Goal: Find contact information: Find contact information

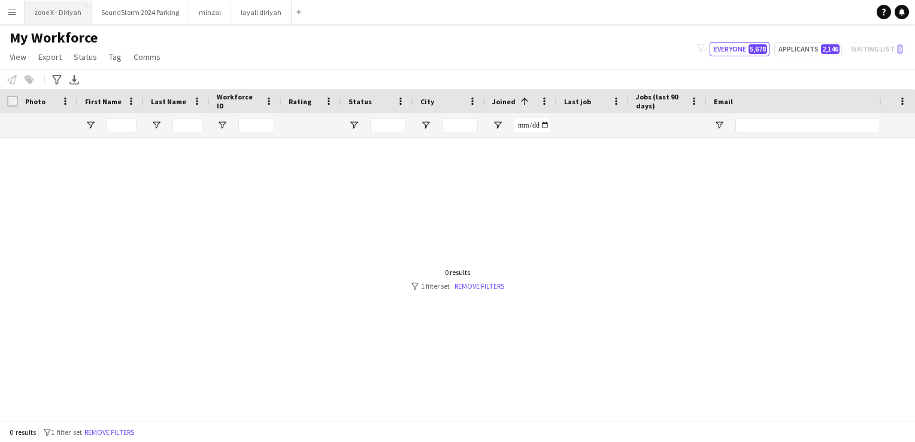
click at [59, 11] on button "zone X - Diriyah Close" at bounding box center [58, 12] width 67 height 23
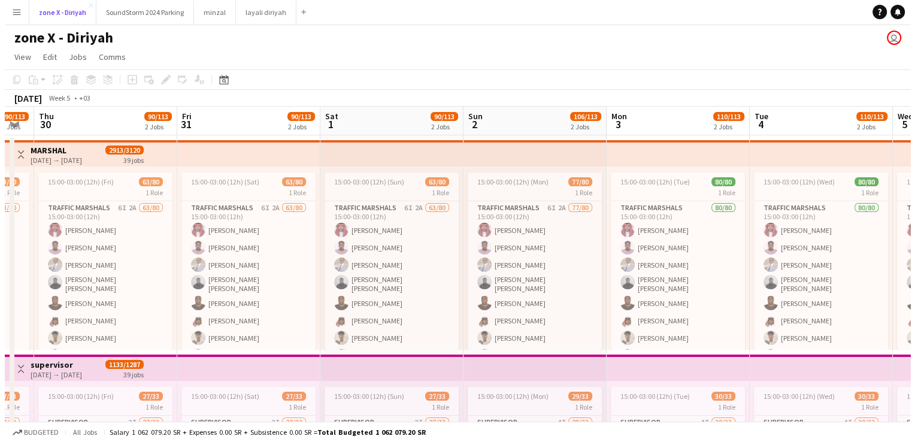
scroll to position [0, 256]
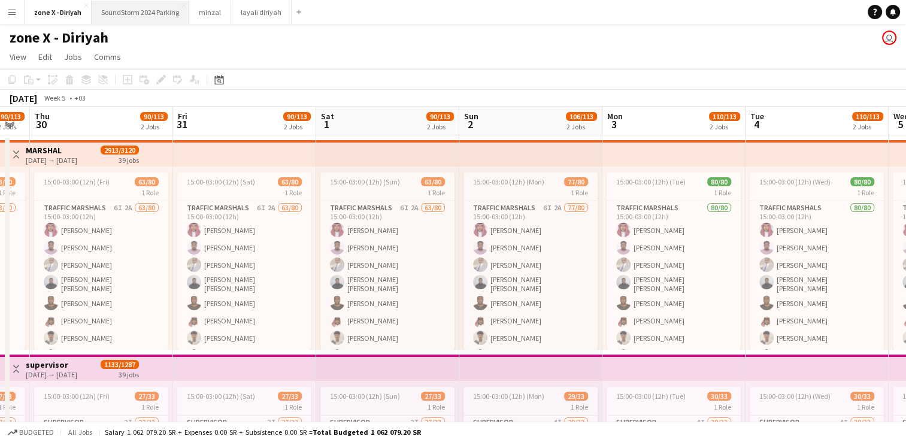
click at [127, 8] on button "SoundStorm 2024 Parking Close" at bounding box center [141, 12] width 98 height 23
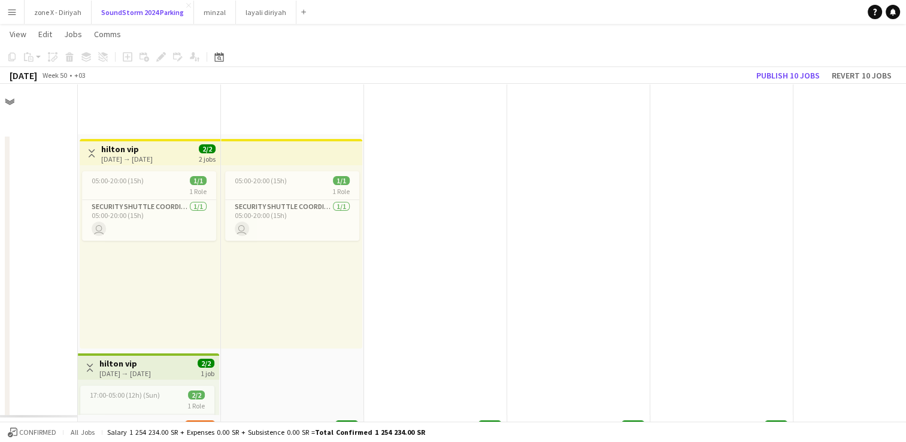
scroll to position [332, 0]
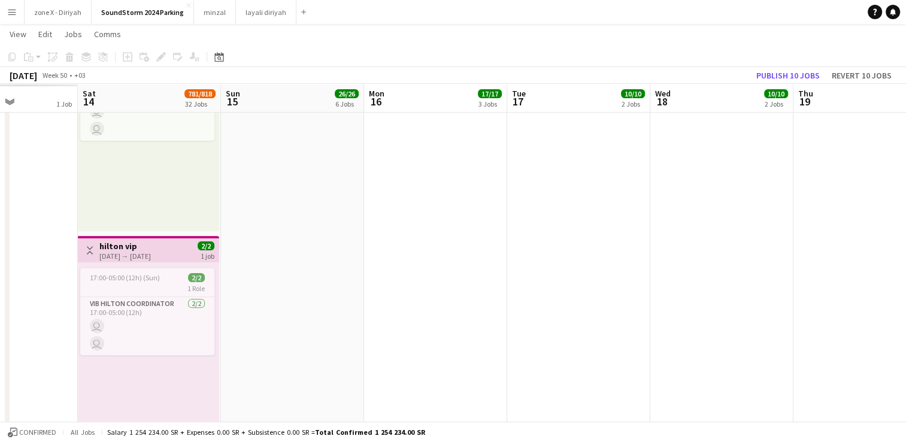
click at [415, 317] on app-date-cell at bounding box center [435, 126] width 143 height 648
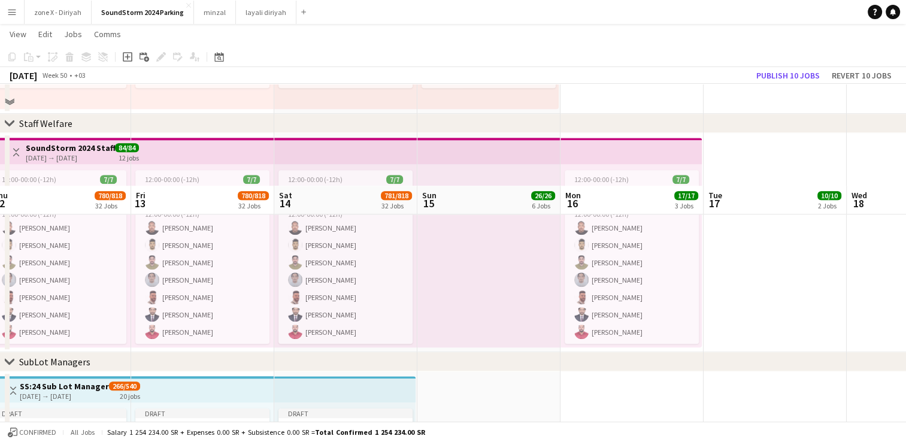
scroll to position [1222, 0]
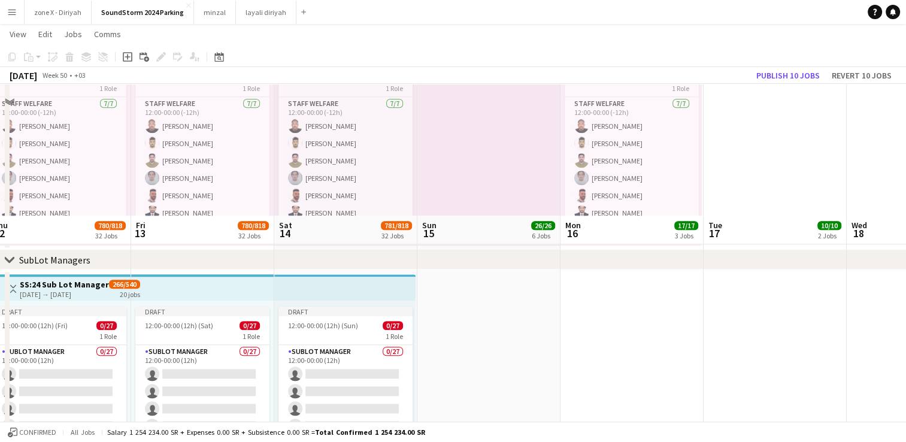
click at [500, 336] on app-date-cell at bounding box center [488, 378] width 143 height 219
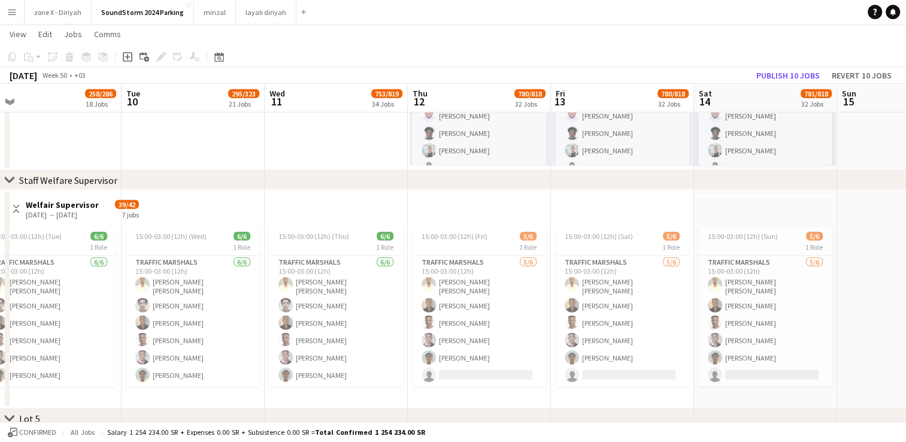
scroll to position [3117, 0]
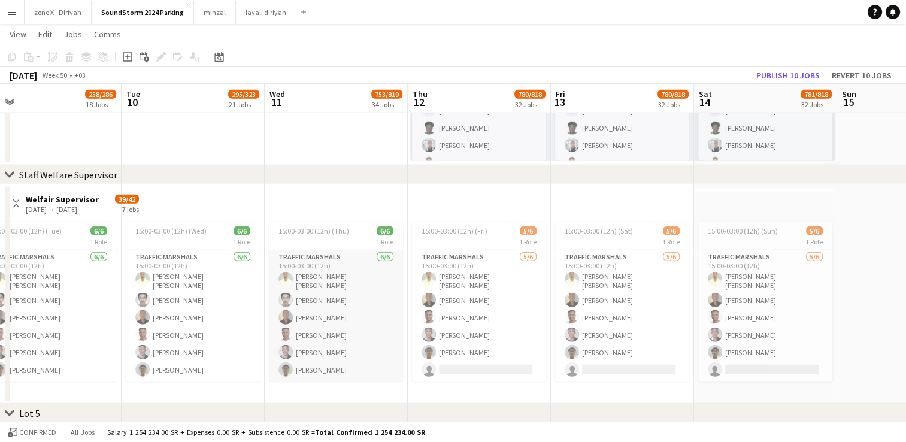
click at [390, 375] on app-card-role "Traffic Marshals 6/6 15:00-03:00 (12h) Ahmed Nasir Abdi Ilyas Nasser Abdalla Os…" at bounding box center [336, 315] width 134 height 131
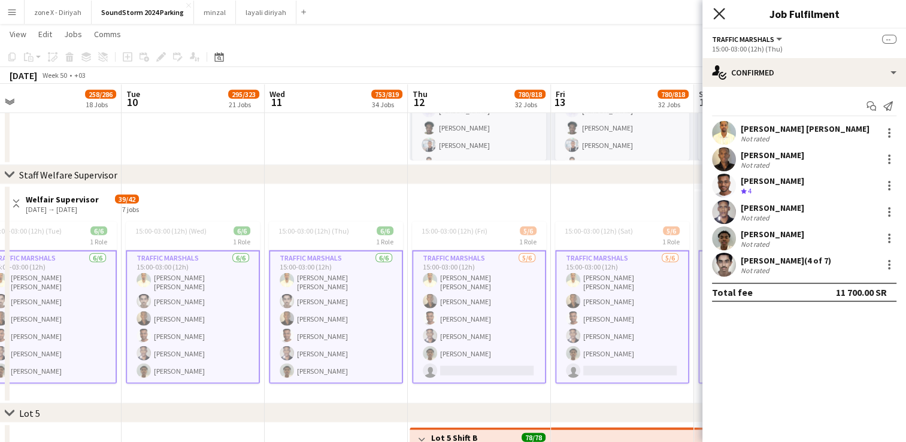
click at [721, 13] on icon "Close pop-in" at bounding box center [718, 13] width 11 height 11
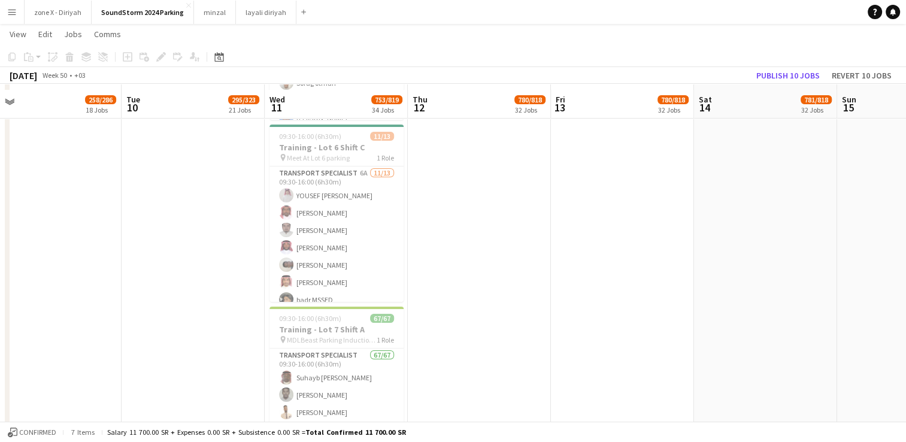
scroll to position [8952, 0]
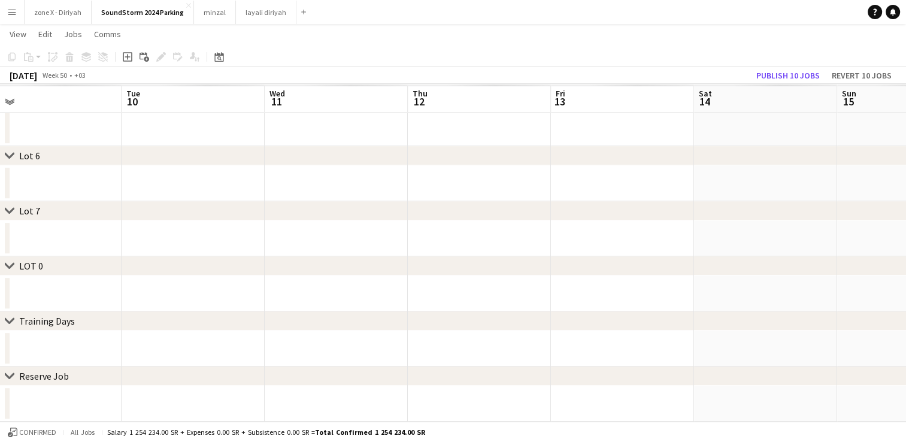
scroll to position [464, 0]
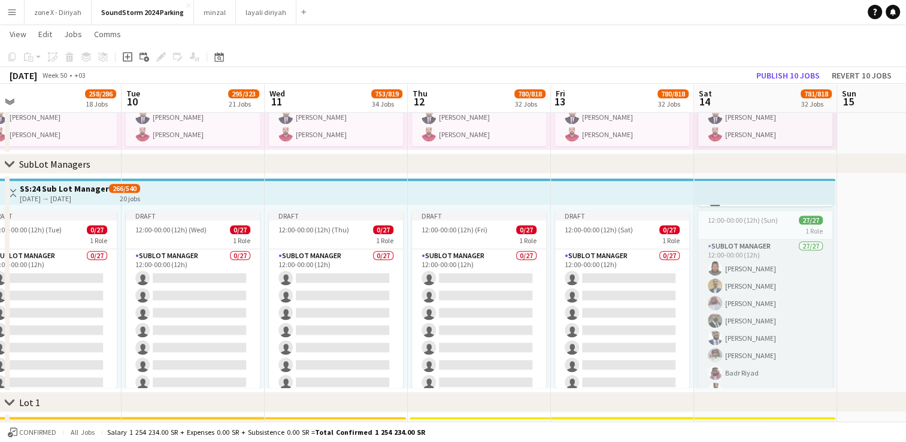
click at [721, 278] on app-user-avatar at bounding box center [714, 285] width 14 height 14
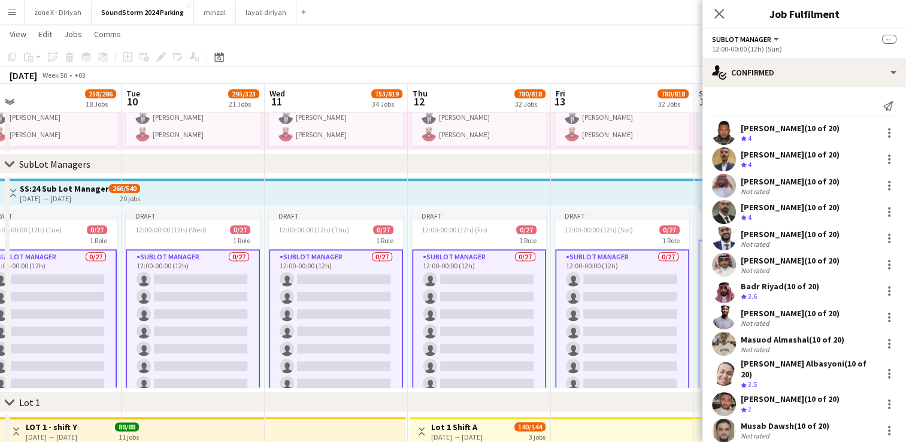
click at [728, 163] on app-user-avatar at bounding box center [724, 159] width 24 height 24
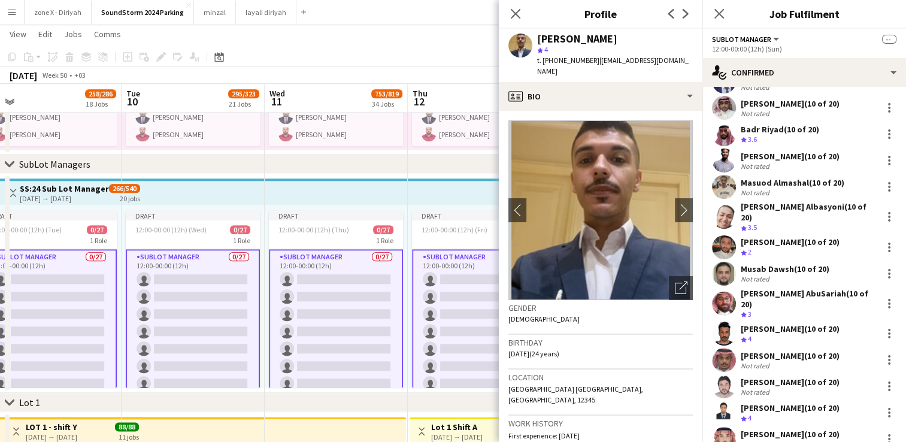
scroll to position [170, 0]
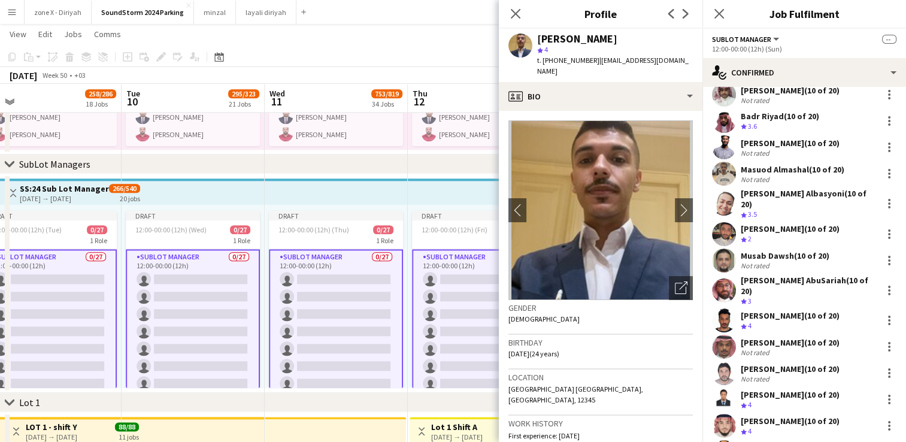
click at [727, 222] on app-user-avatar at bounding box center [724, 234] width 24 height 24
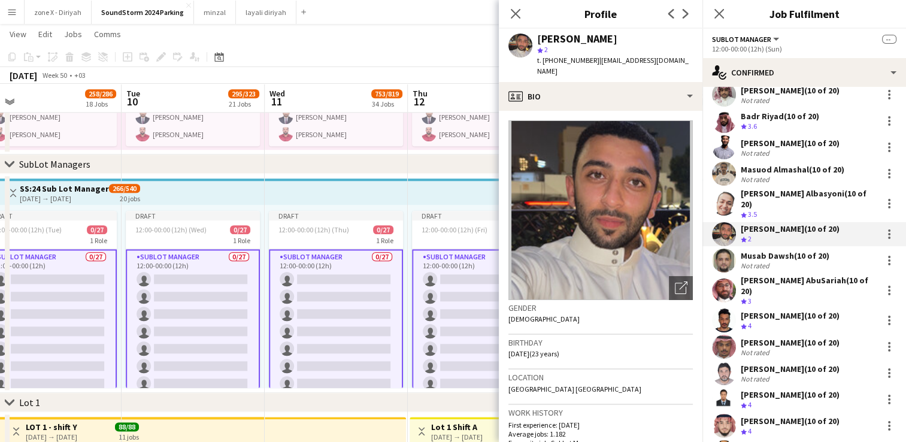
drag, startPoint x: 644, startPoint y: 39, endPoint x: 535, endPoint y: 40, distance: 108.9
click at [535, 40] on div "[PERSON_NAME] Albawadi star 2 t. [PHONE_NUMBER] | [EMAIL_ADDRESS][DOMAIN_NAME]" at bounding box center [601, 55] width 204 height 53
copy div "[PERSON_NAME]"
click at [550, 57] on span "t. [PHONE_NUMBER]" at bounding box center [568, 60] width 62 height 9
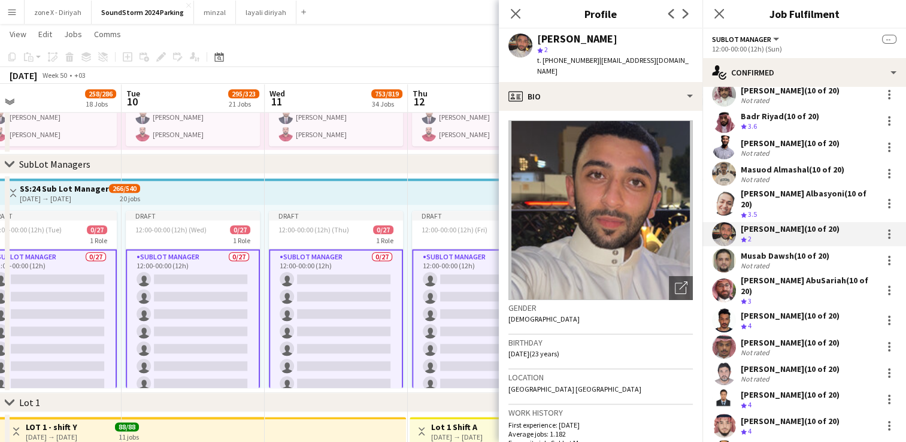
copy span "966505188032"
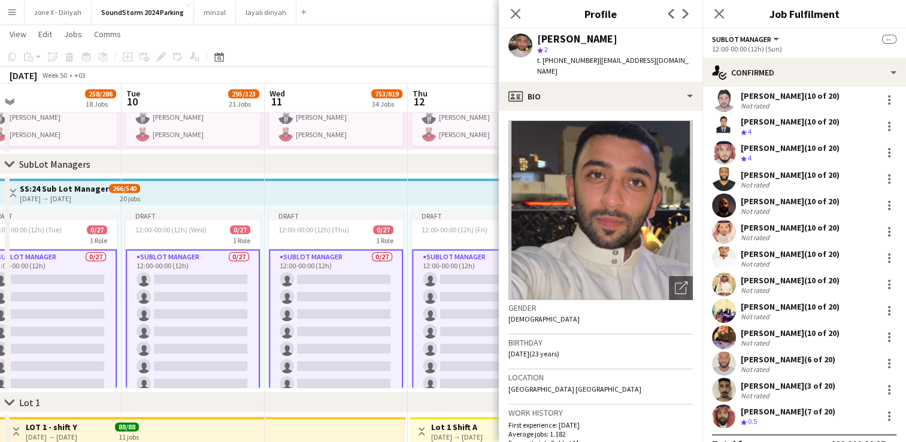
scroll to position [448, 0]
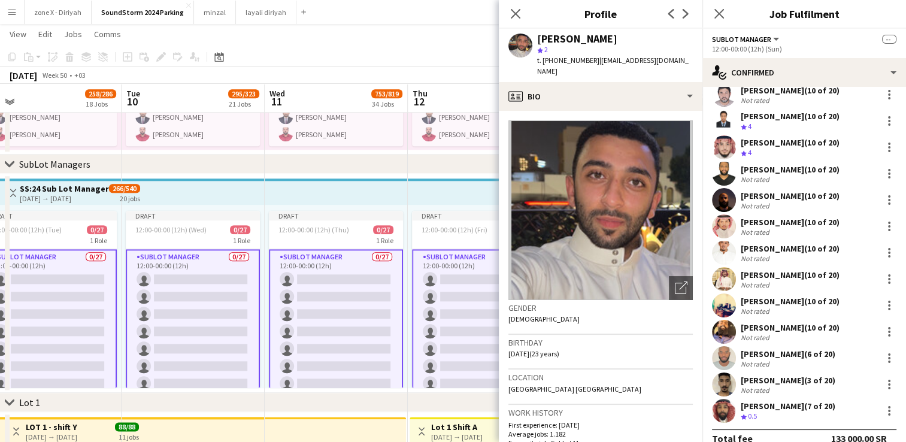
click at [722, 399] on app-user-avatar at bounding box center [724, 411] width 24 height 24
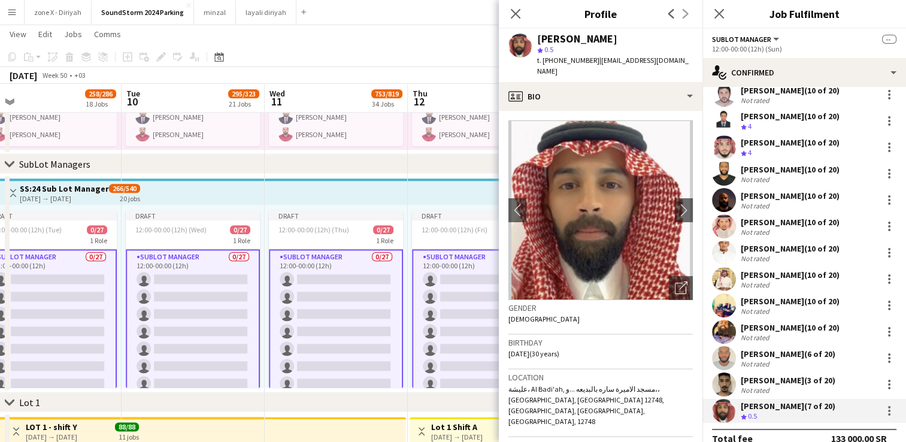
click at [721, 372] on app-user-avatar at bounding box center [724, 384] width 24 height 24
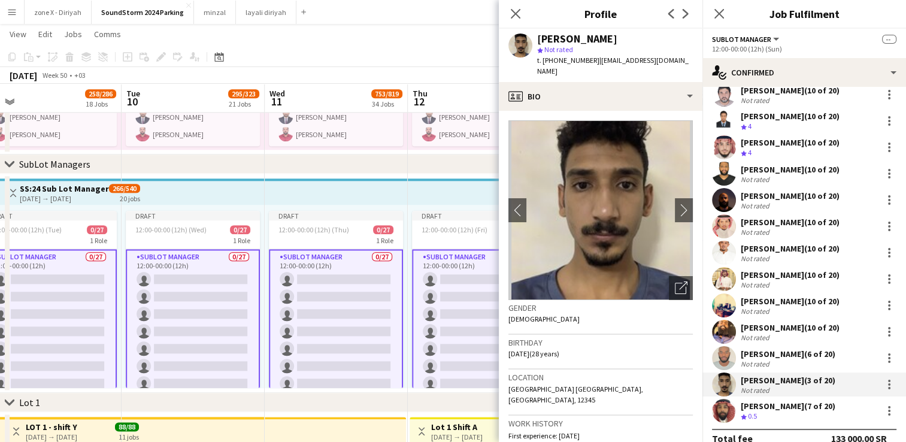
click at [730, 346] on app-user-avatar at bounding box center [724, 358] width 24 height 24
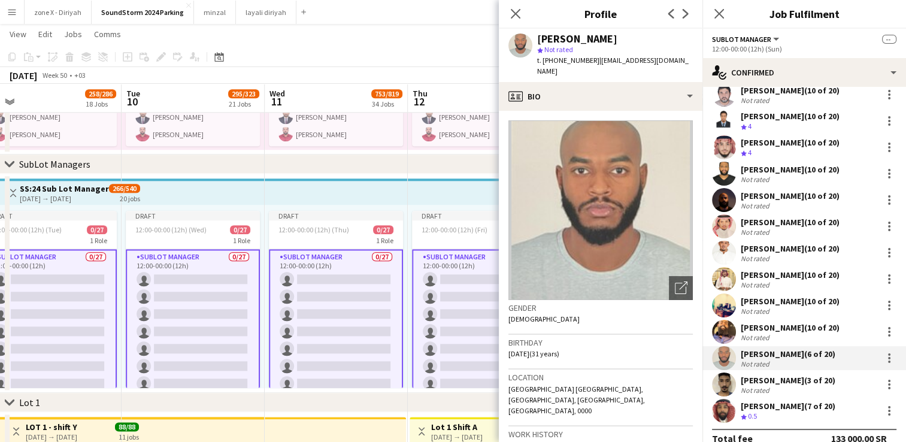
click at [723, 320] on app-user-avatar at bounding box center [724, 332] width 24 height 24
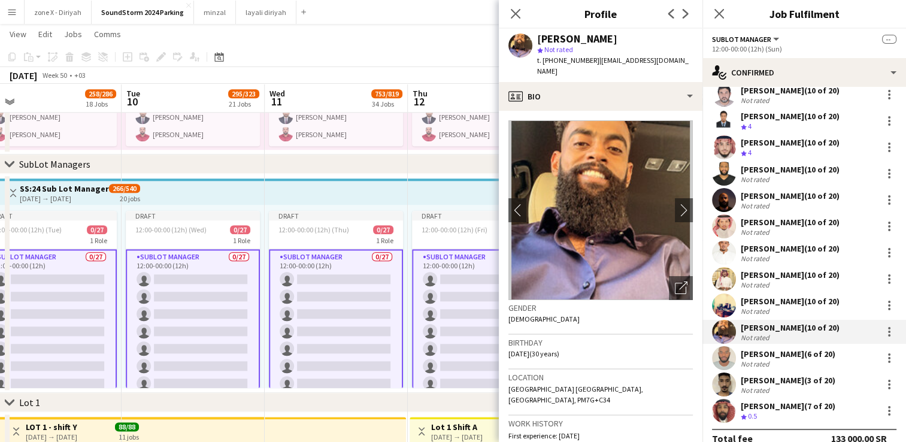
click at [719, 293] on app-user-avatar at bounding box center [724, 305] width 24 height 24
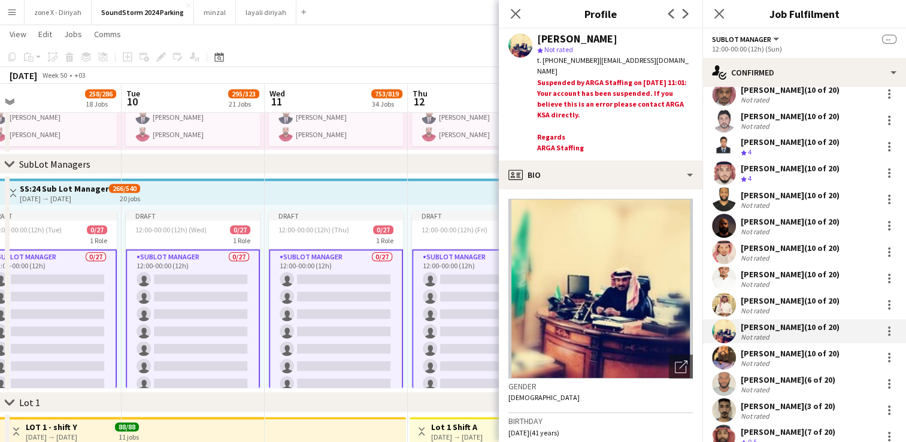
scroll to position [422, 0]
click at [719, 293] on app-user-avatar at bounding box center [724, 305] width 24 height 24
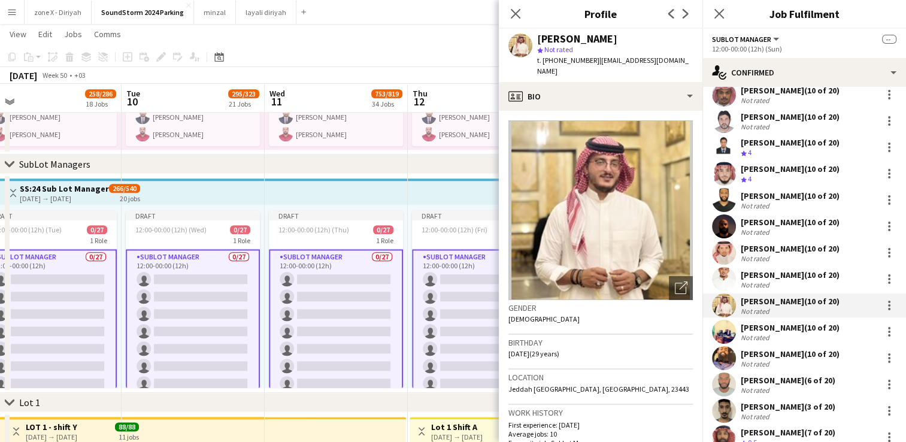
click at [720, 267] on app-user-avatar at bounding box center [724, 279] width 24 height 24
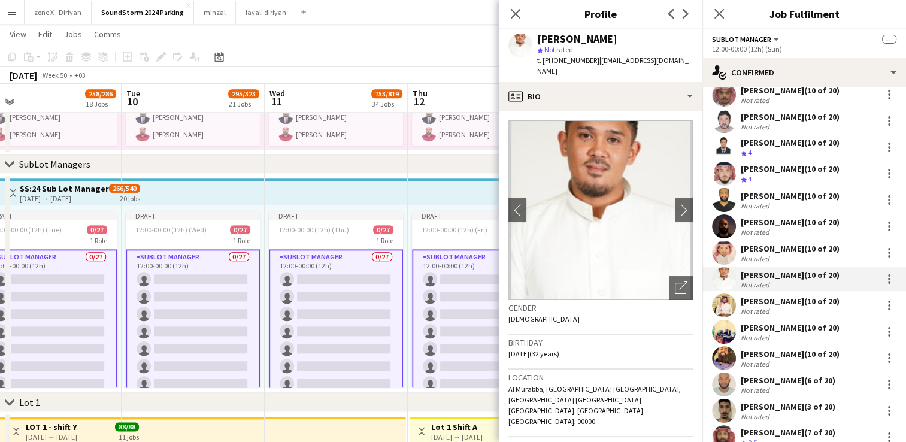
click at [719, 241] on app-user-avatar at bounding box center [724, 253] width 24 height 24
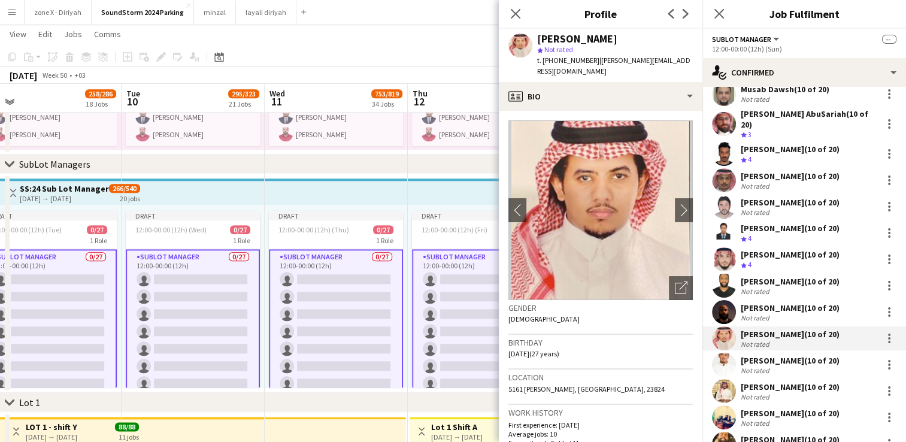
scroll to position [336, 0]
click at [727, 274] on app-user-avatar at bounding box center [724, 286] width 24 height 24
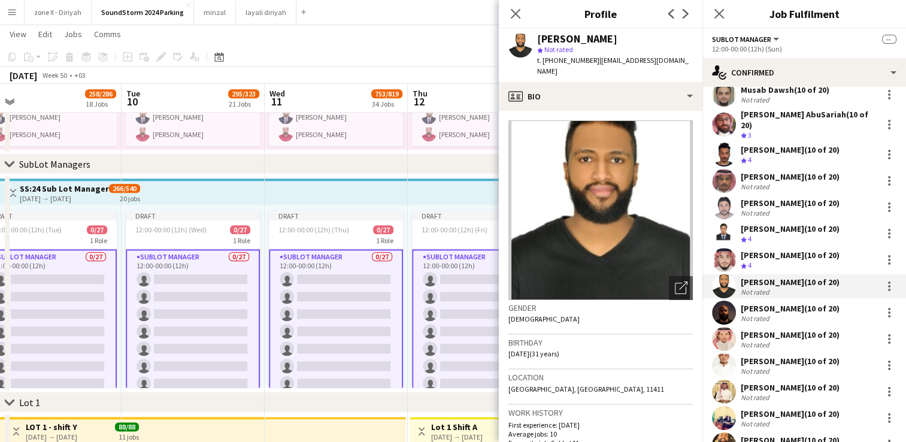
click at [725, 253] on app-user-avatar at bounding box center [724, 260] width 24 height 24
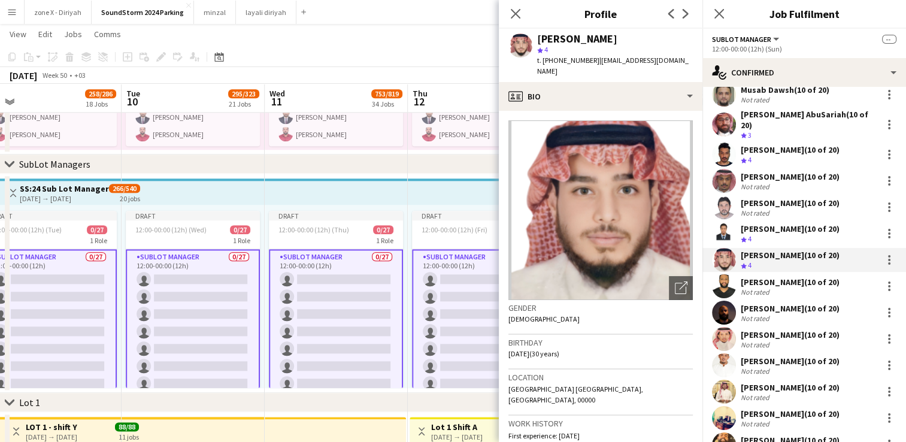
click at [724, 221] on app-user-avatar at bounding box center [724, 233] width 24 height 24
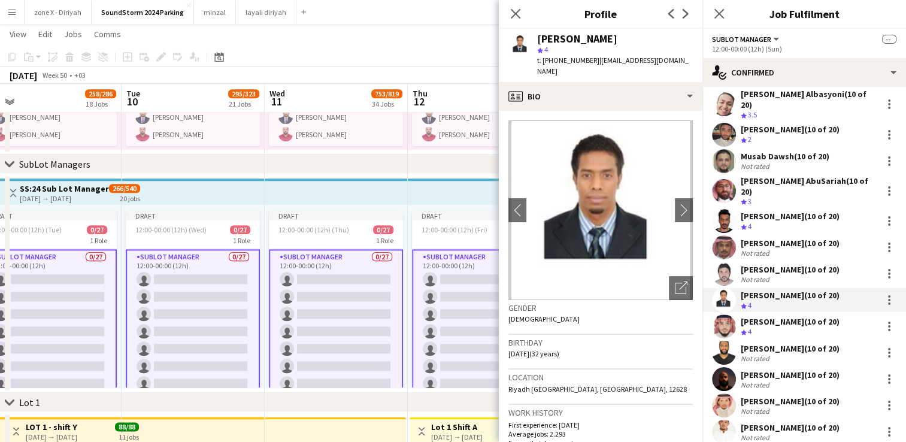
scroll to position [271, 0]
click at [718, 208] on app-user-avatar at bounding box center [724, 220] width 24 height 24
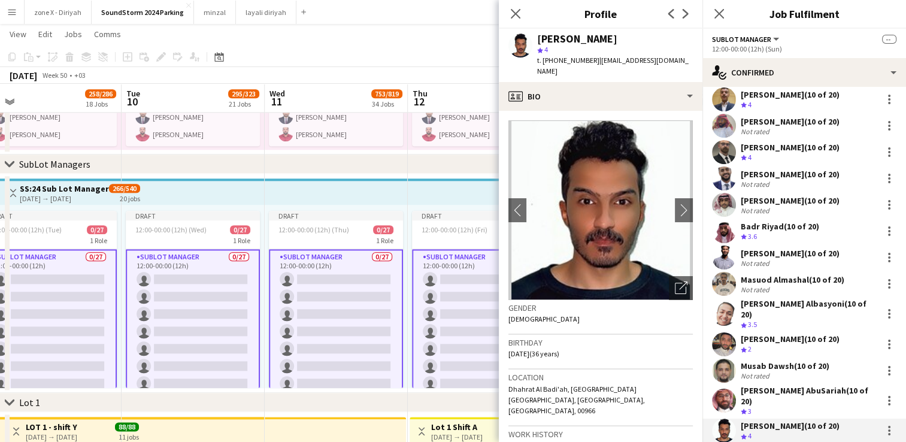
scroll to position [55, 0]
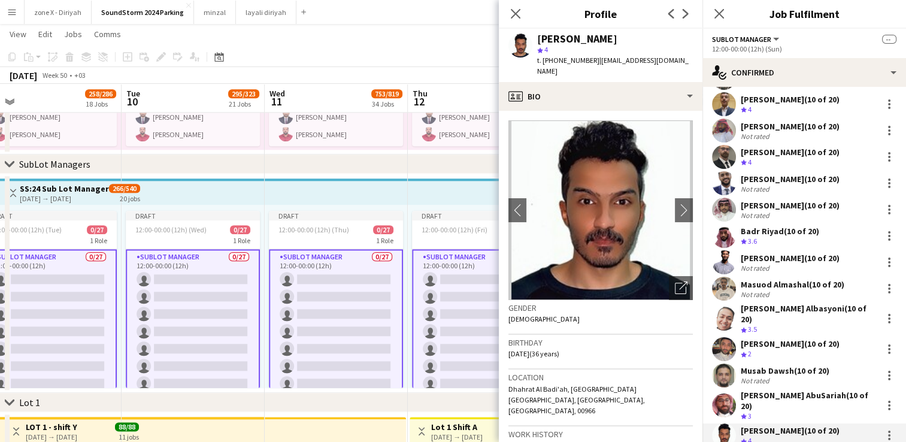
click at [724, 184] on app-user-avatar at bounding box center [724, 183] width 24 height 24
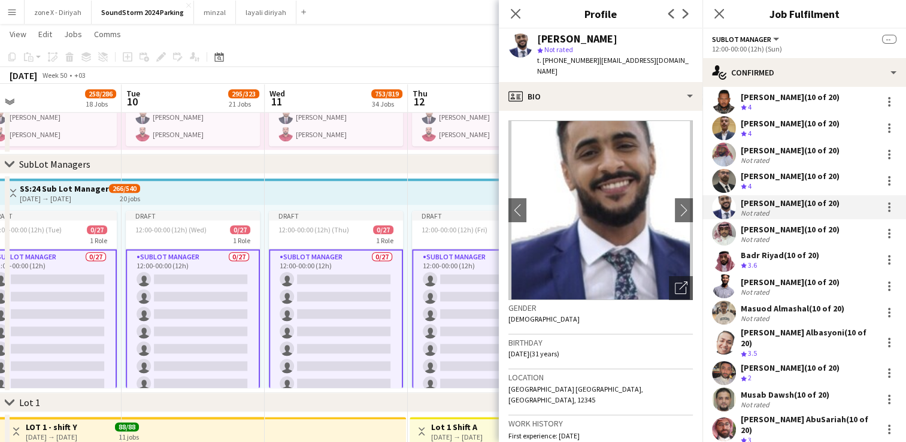
scroll to position [0, 0]
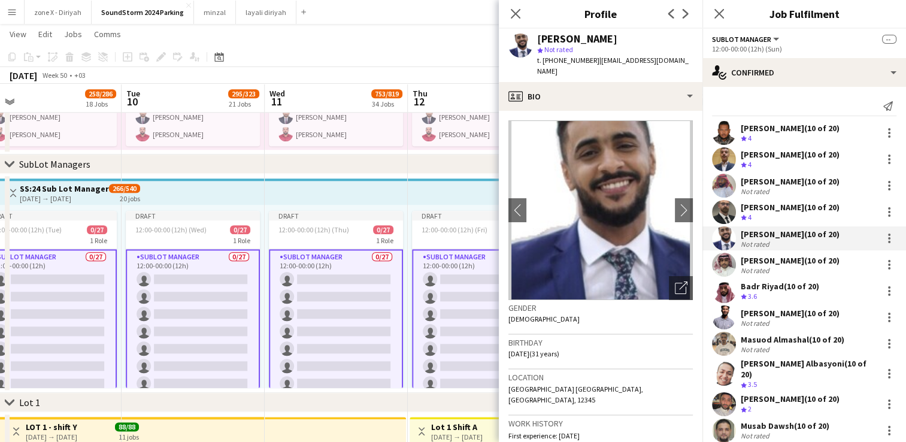
click at [722, 132] on app-user-avatar at bounding box center [724, 133] width 24 height 24
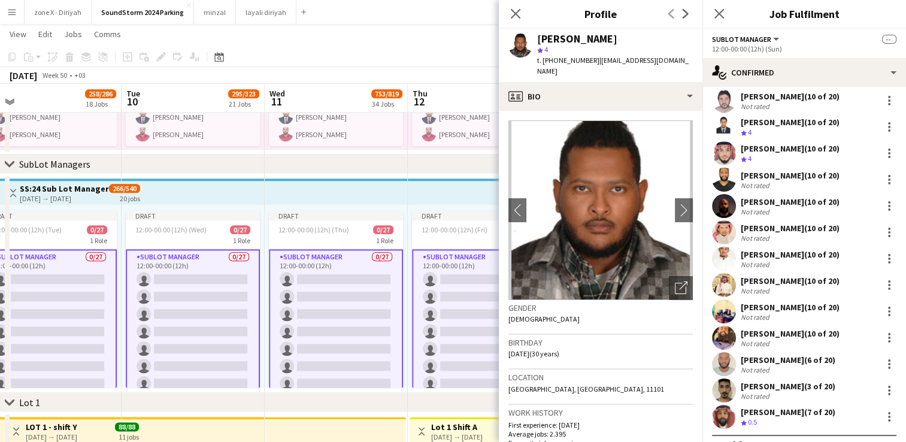
scroll to position [448, 0]
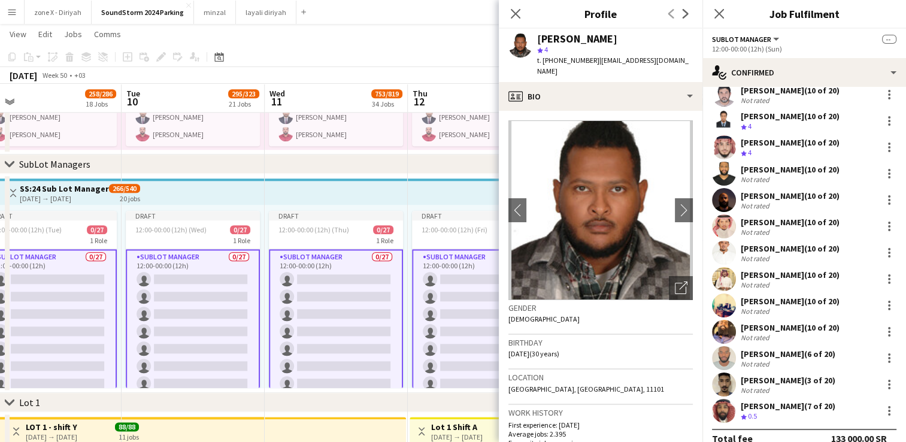
click at [718, 320] on app-user-avatar at bounding box center [724, 332] width 24 height 24
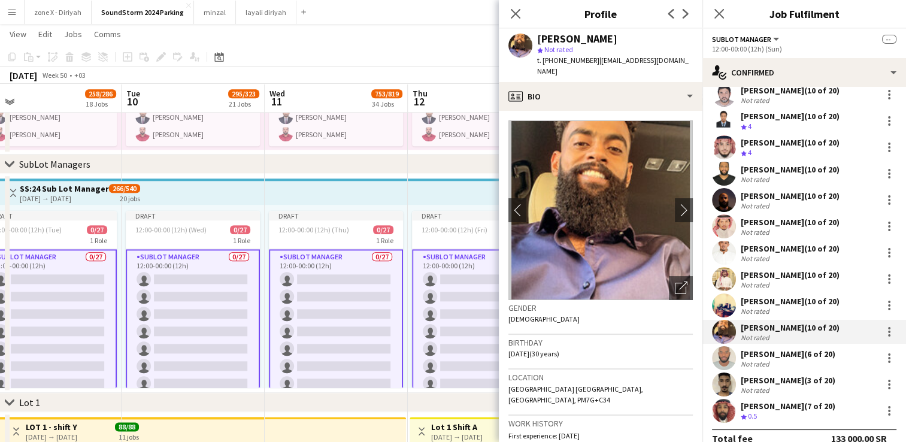
drag, startPoint x: 612, startPoint y: 37, endPoint x: 534, endPoint y: 37, distance: 77.2
click at [534, 37] on div "[PERSON_NAME] star Not rated t. [PHONE_NUMBER] | [EMAIL_ADDRESS][DOMAIN_NAME]" at bounding box center [601, 55] width 204 height 53
copy div "[PERSON_NAME]"
click at [558, 56] on span "t. [PHONE_NUMBER]" at bounding box center [568, 60] width 62 height 9
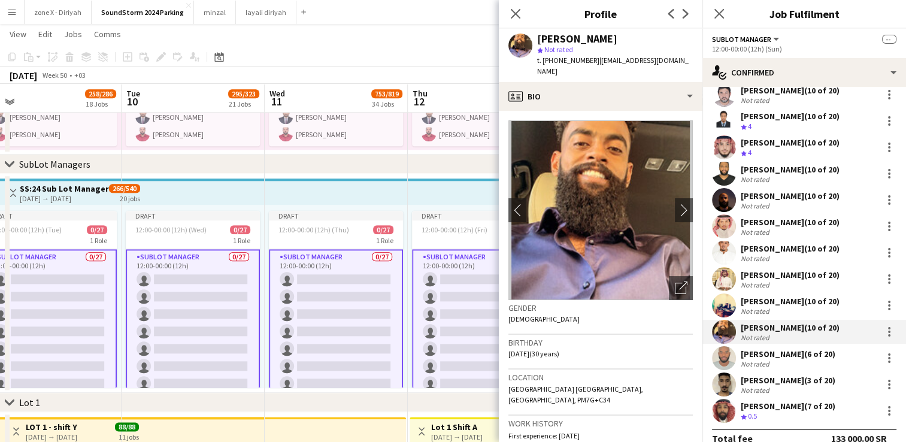
copy span "966539588667"
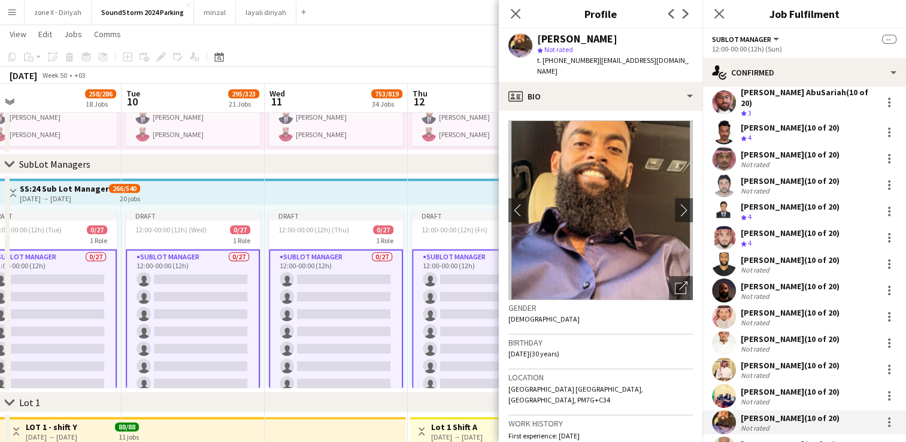
scroll to position [355, 0]
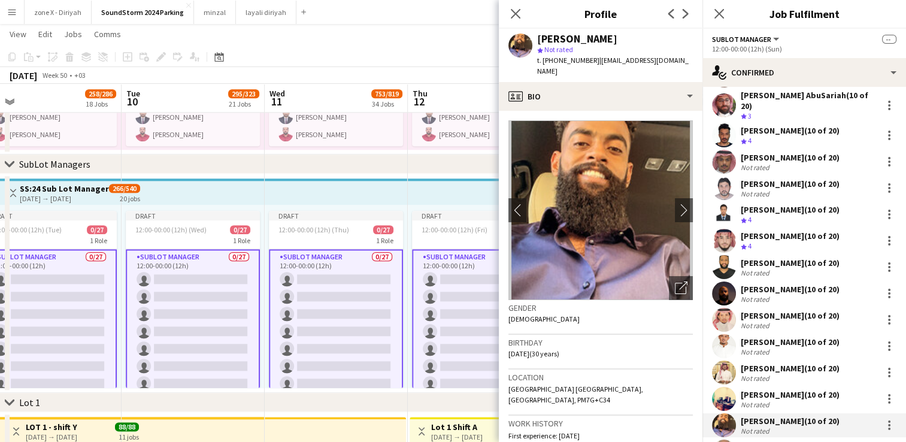
click at [735, 281] on app-user-avatar at bounding box center [724, 293] width 24 height 24
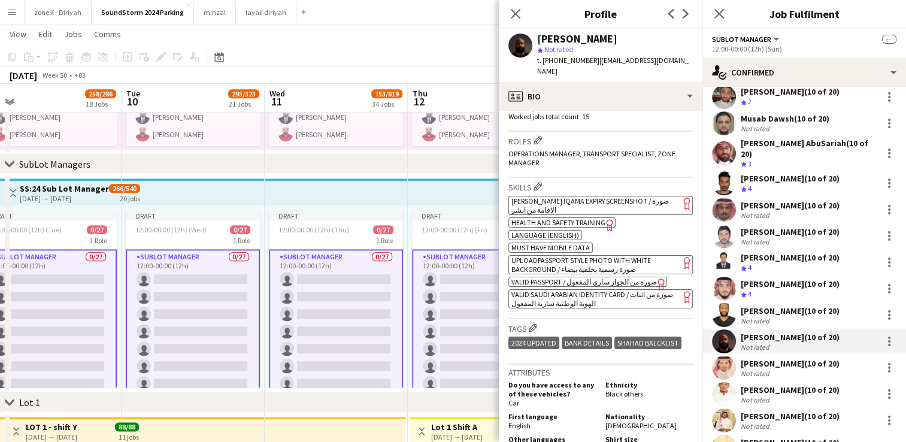
scroll to position [293, 0]
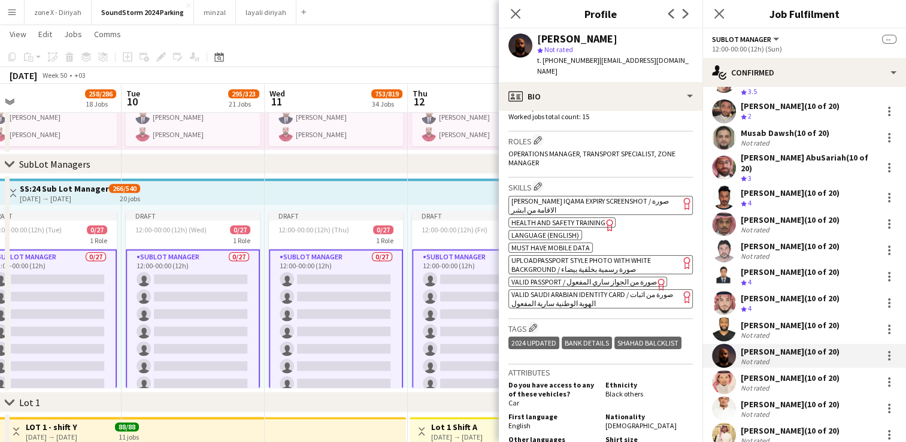
click at [725, 238] on app-user-avatar at bounding box center [724, 250] width 24 height 24
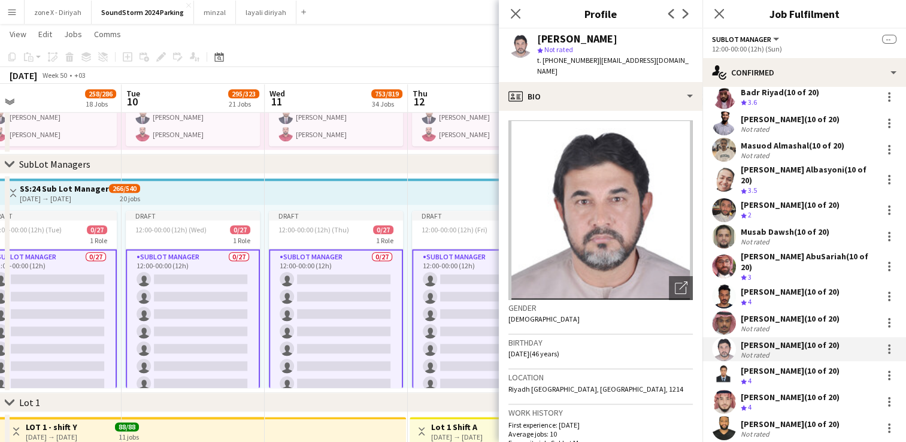
scroll to position [194, 0]
click at [778, 255] on div "[PERSON_NAME] AbuSariah (10 of 20)" at bounding box center [808, 262] width 136 height 22
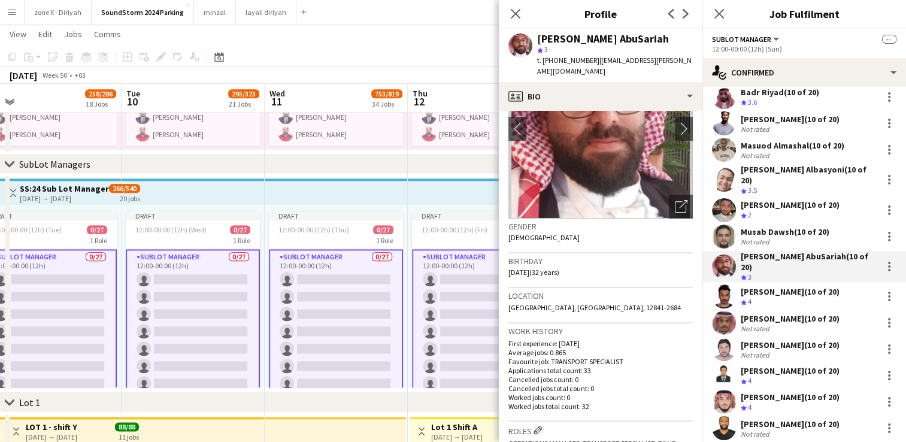
scroll to position [0, 0]
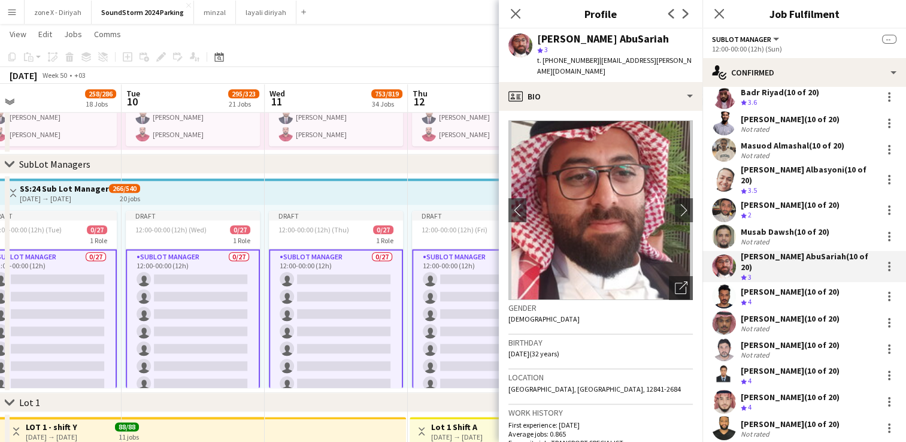
click at [613, 42] on div "[PERSON_NAME] AbuSariah" at bounding box center [603, 39] width 132 height 11
copy div "[PERSON_NAME] AbuSariah"
click at [567, 60] on span "t. [PHONE_NUMBER]" at bounding box center [568, 60] width 62 height 9
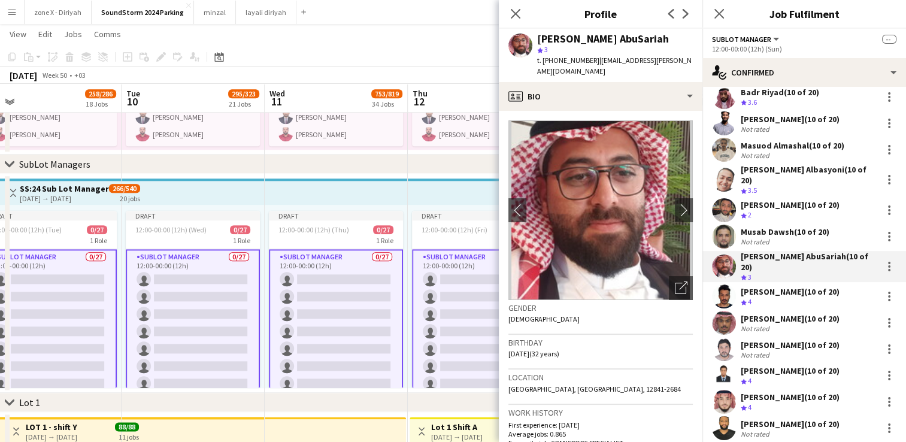
click at [567, 60] on span "t. [PHONE_NUMBER]" at bounding box center [568, 60] width 62 height 9
copy span "966554921181"
click at [742, 299] on icon "Crew rating" at bounding box center [743, 302] width 6 height 6
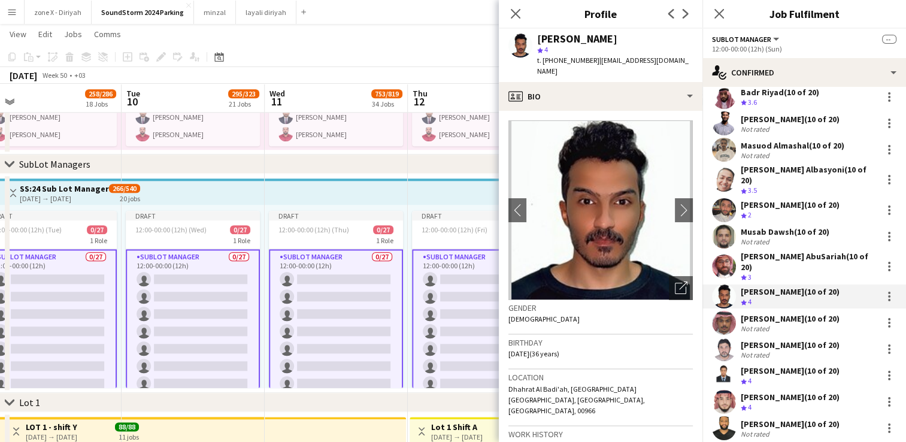
click at [571, 38] on div "[PERSON_NAME]" at bounding box center [577, 39] width 80 height 11
copy div "[PERSON_NAME]"
click at [568, 64] on span "t. [PHONE_NUMBER]" at bounding box center [568, 60] width 62 height 9
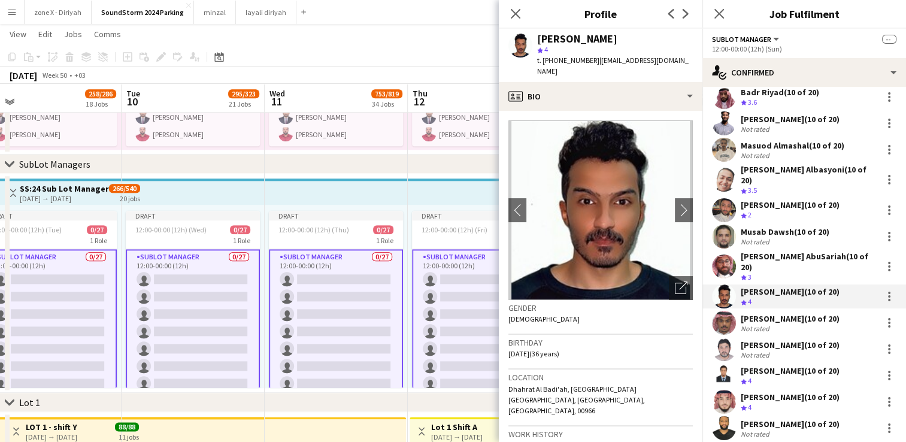
click at [568, 64] on span "t. [PHONE_NUMBER]" at bounding box center [568, 60] width 62 height 9
copy span "966544123310"
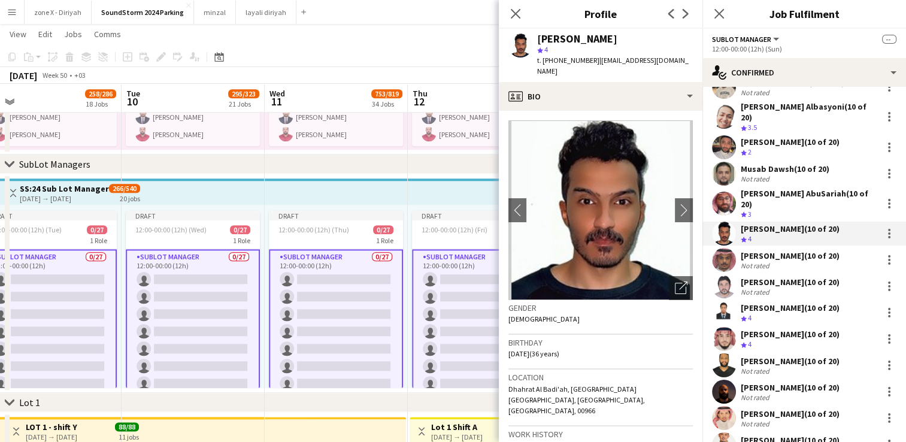
scroll to position [259, 0]
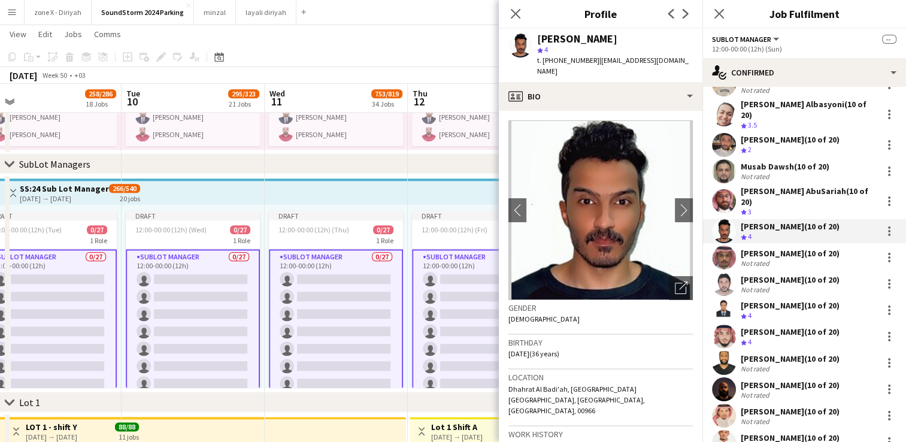
click at [719, 324] on app-user-avatar at bounding box center [724, 336] width 24 height 24
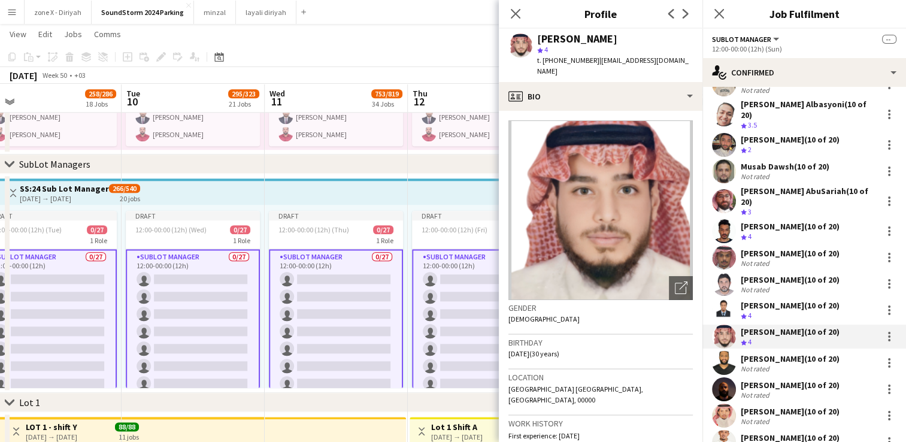
click at [628, 38] on div "[PERSON_NAME]" at bounding box center [615, 39] width 156 height 11
copy div "[PERSON_NAME]"
click at [567, 60] on span "t. [PHONE_NUMBER]" at bounding box center [568, 60] width 62 height 9
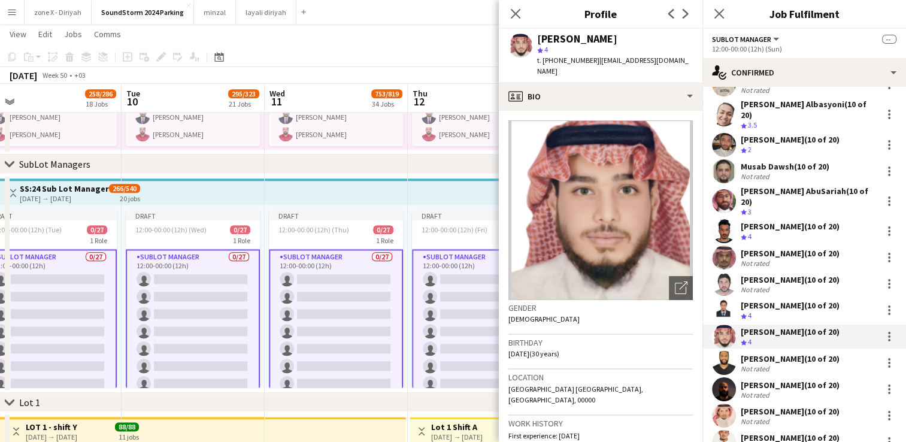
click at [567, 60] on span "t. [PHONE_NUMBER]" at bounding box center [568, 60] width 62 height 9
copy span "966550408584"
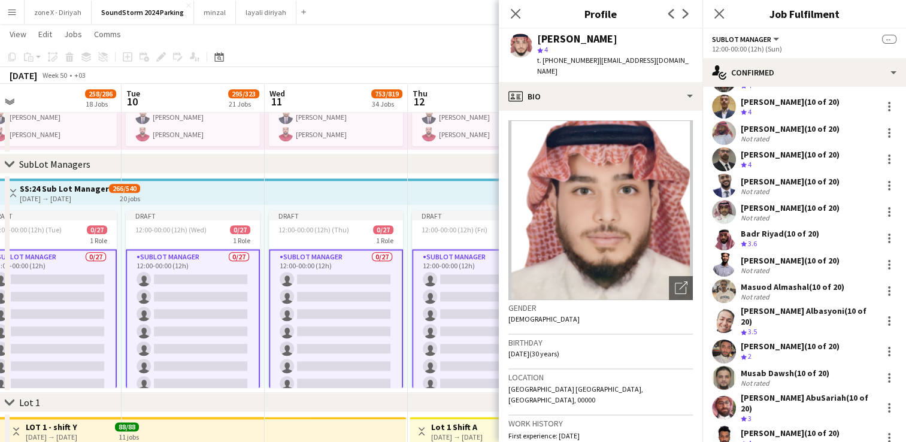
scroll to position [51, 0]
click at [730, 324] on app-user-avatar at bounding box center [724, 322] width 24 height 24
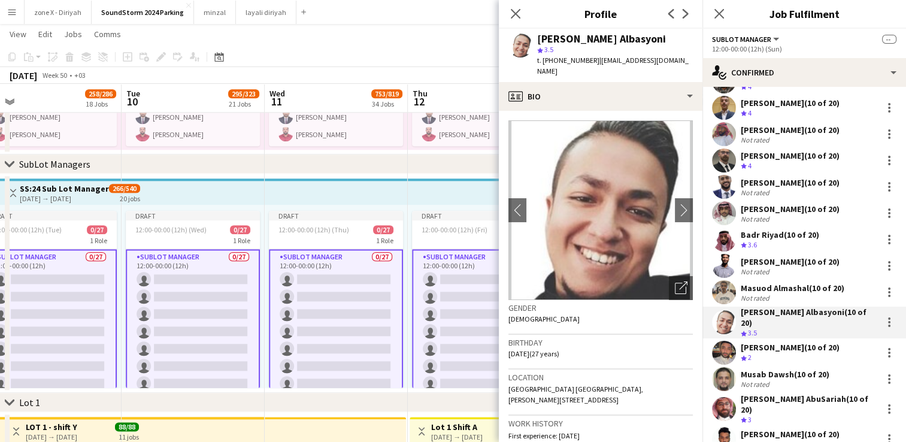
click at [621, 38] on div "[PERSON_NAME] Albasyoni" at bounding box center [615, 39] width 156 height 11
click at [583, 59] on span "t. [PHONE_NUMBER]" at bounding box center [568, 60] width 62 height 9
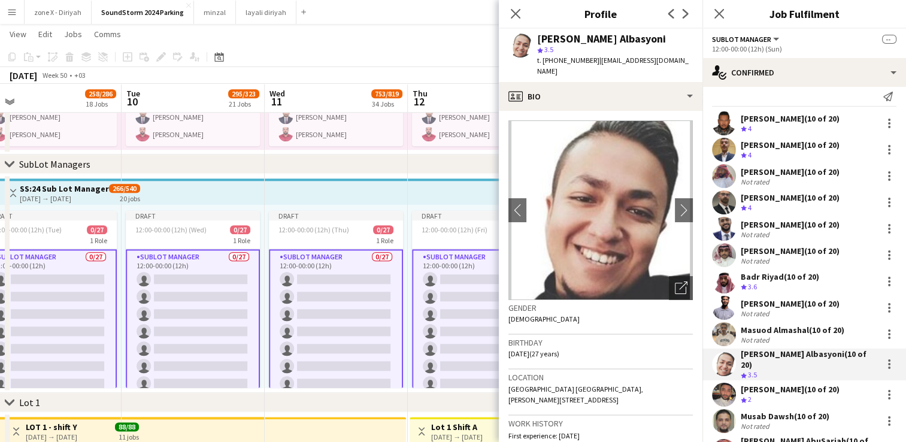
scroll to position [0, 0]
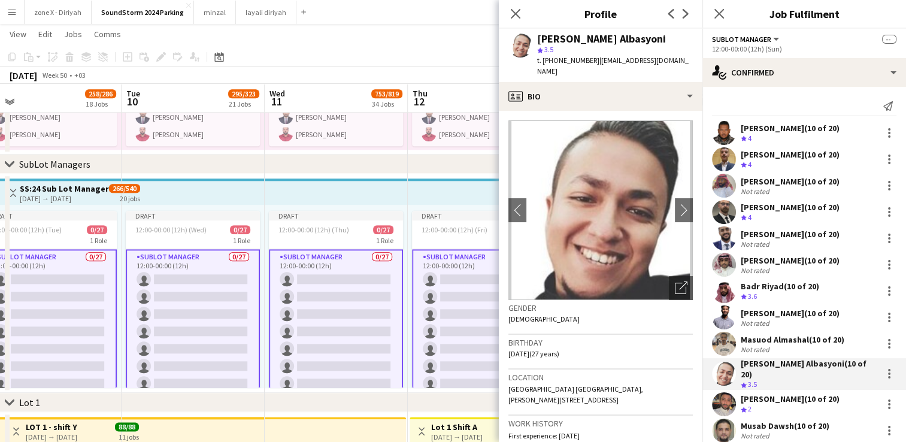
click at [740, 162] on div "[PERSON_NAME] (10 of 20) Crew rating 4" at bounding box center [804, 159] width 204 height 24
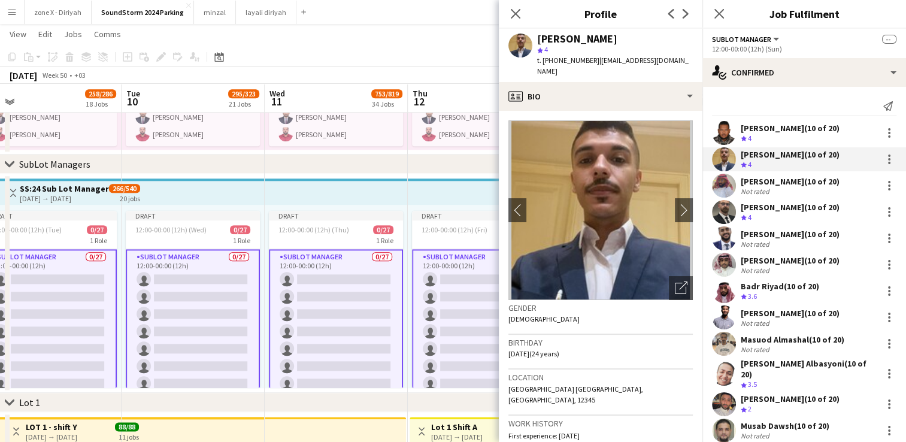
click at [587, 40] on div "[PERSON_NAME]" at bounding box center [577, 39] width 80 height 11
click at [580, 57] on span "t. [PHONE_NUMBER]" at bounding box center [568, 60] width 62 height 9
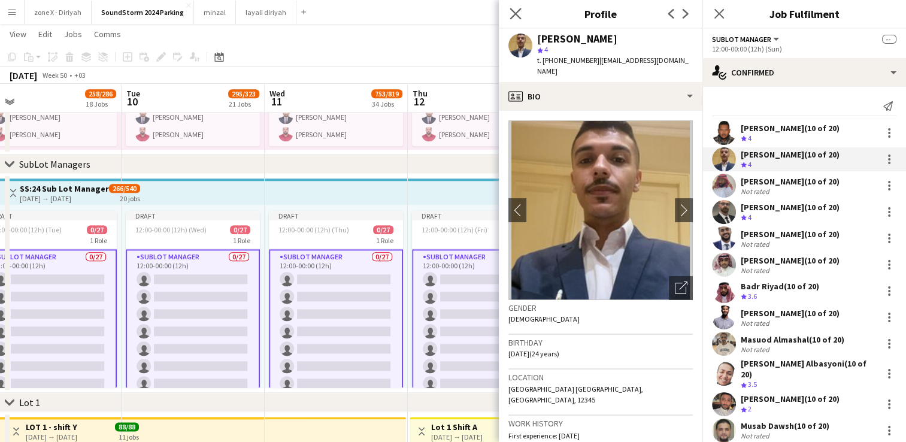
click at [521, 13] on app-icon "Close pop-in" at bounding box center [515, 13] width 17 height 17
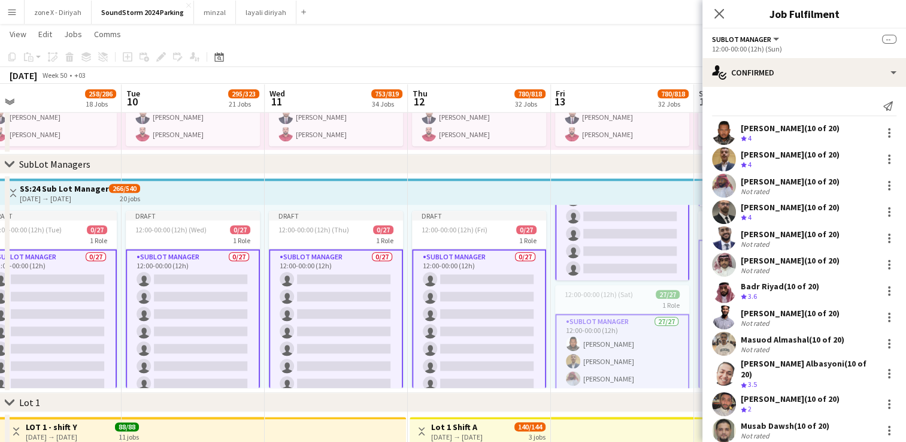
click at [727, 287] on app-user-avatar at bounding box center [724, 291] width 24 height 24
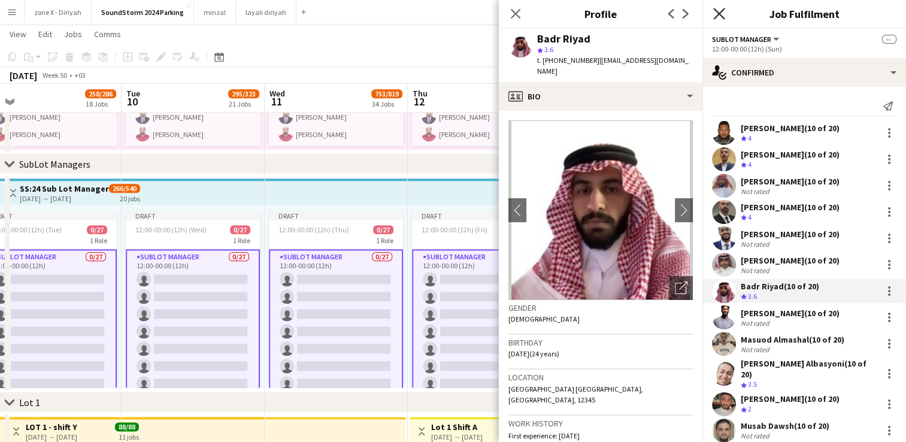
click at [721, 16] on icon at bounding box center [718, 13] width 11 height 11
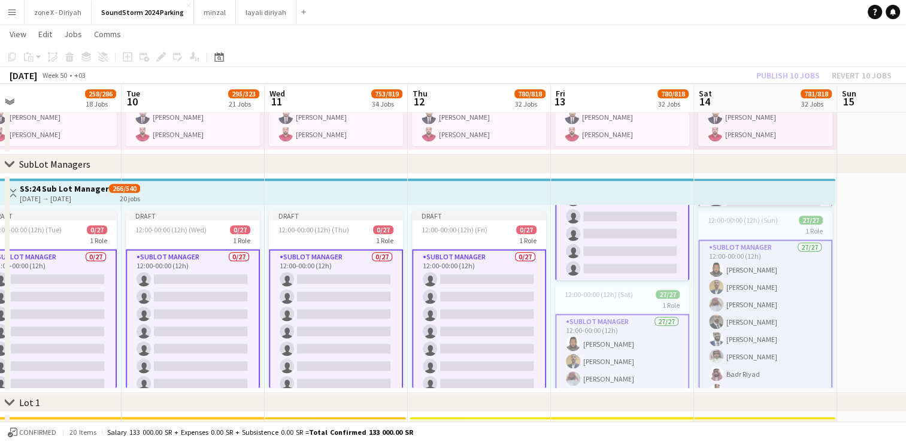
click at [872, 236] on app-date-cell at bounding box center [908, 283] width 143 height 219
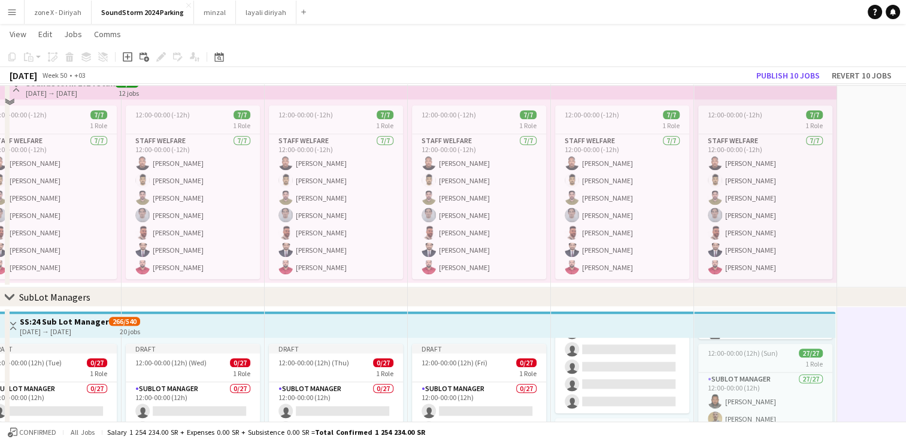
scroll to position [1154, 0]
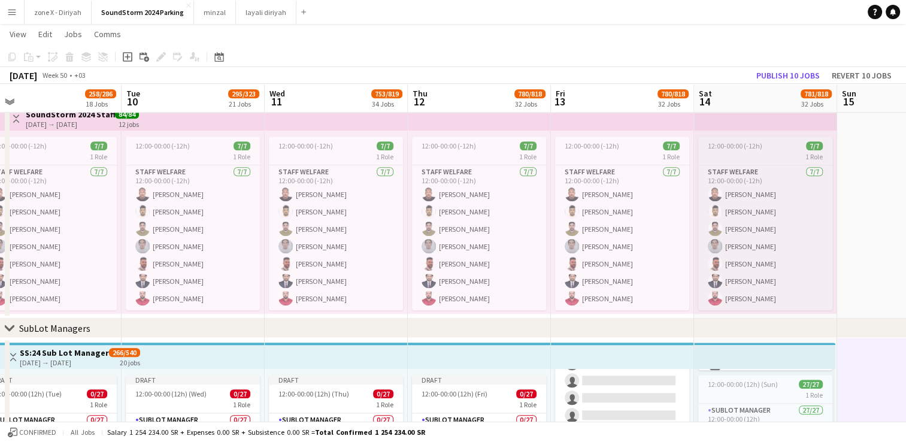
click at [740, 159] on div "1 Role" at bounding box center [765, 156] width 134 height 10
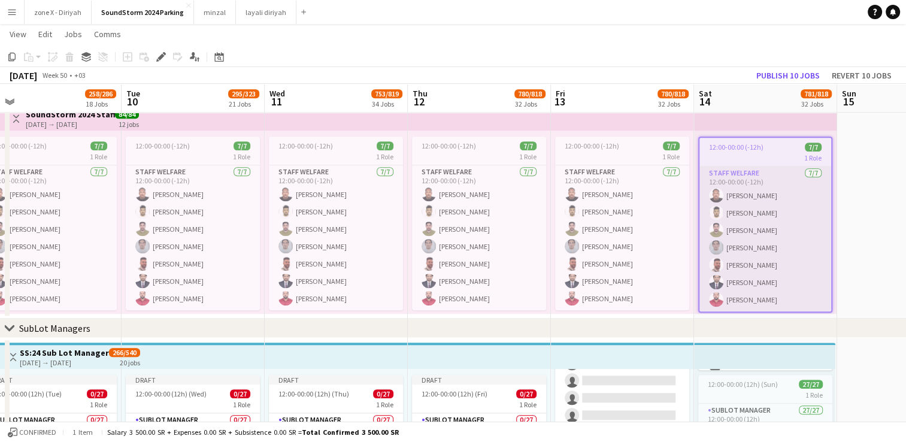
click at [749, 214] on app-card-role "Staff Welfare [DATE] 12:00-00:00 (-12h) [PERSON_NAME] [PERSON_NAME] [PERSON_NAM…" at bounding box center [765, 238] width 132 height 145
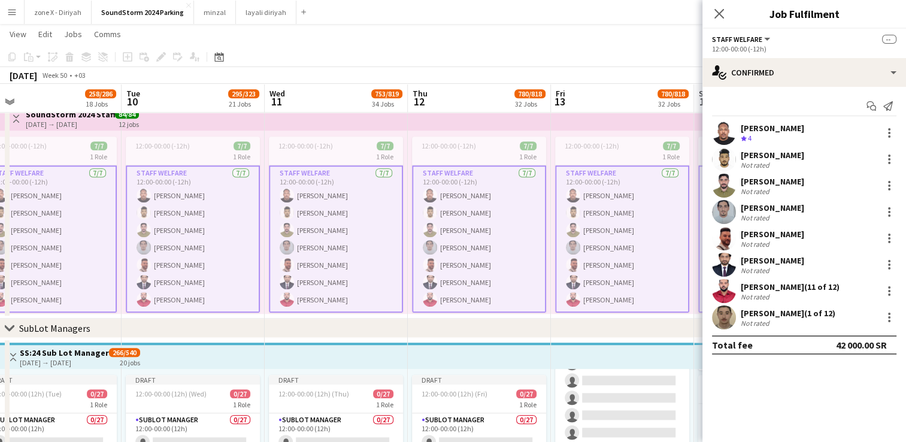
click at [727, 312] on app-user-avatar at bounding box center [724, 317] width 24 height 24
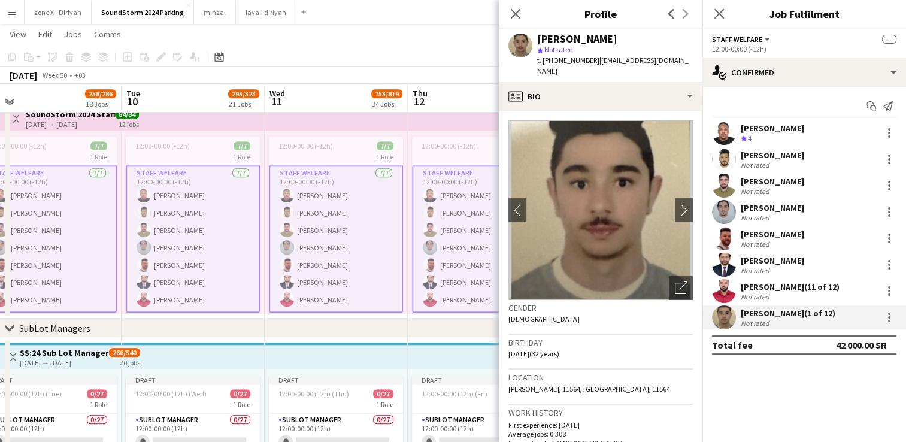
click at [728, 140] on app-user-avatar at bounding box center [724, 133] width 24 height 24
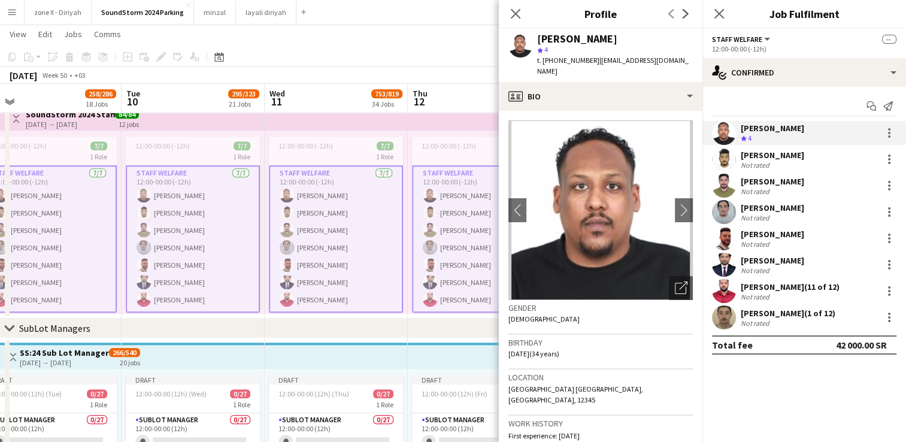
click at [555, 40] on div "[PERSON_NAME]" at bounding box center [577, 39] width 80 height 11
click at [567, 60] on span "t. [PHONE_NUMBER]" at bounding box center [568, 60] width 62 height 9
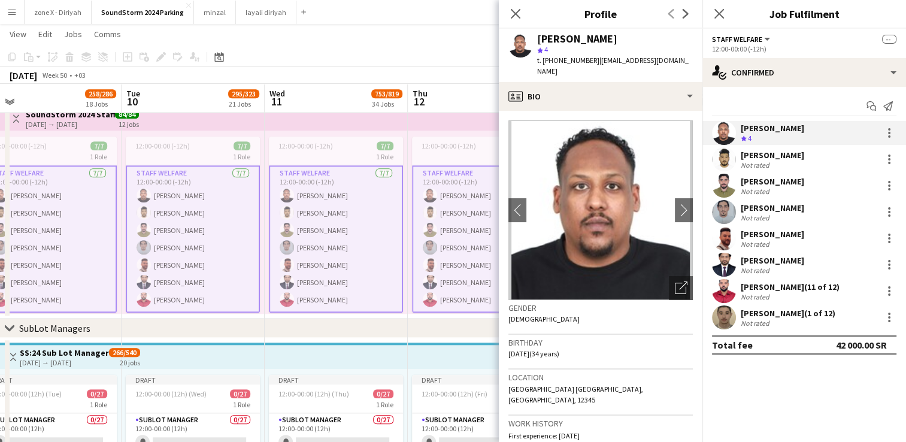
click at [3, 19] on button "Menu" at bounding box center [12, 12] width 24 height 24
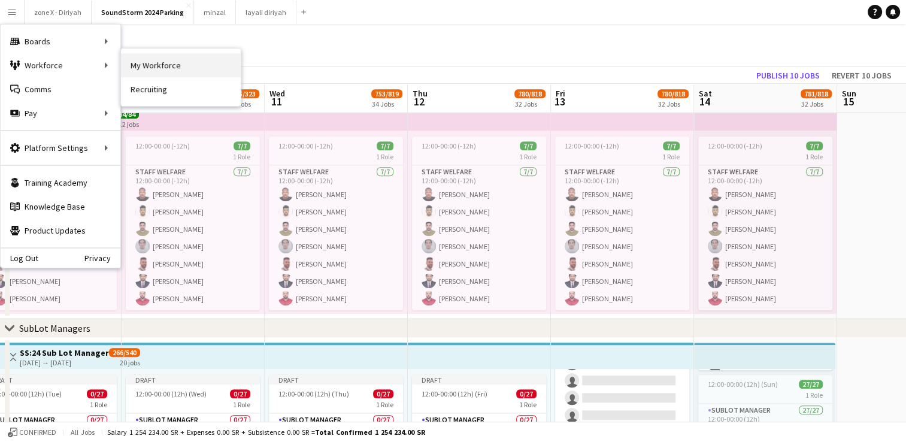
click at [138, 66] on link "My Workforce" at bounding box center [181, 65] width 120 height 24
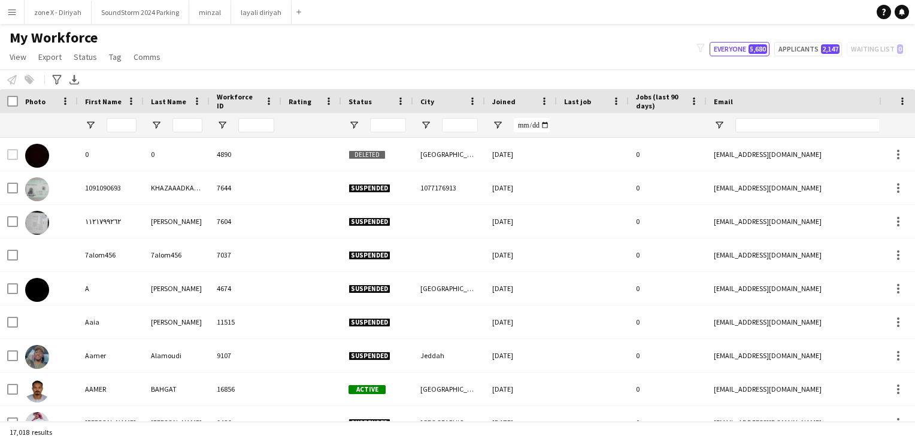
type input "*********"
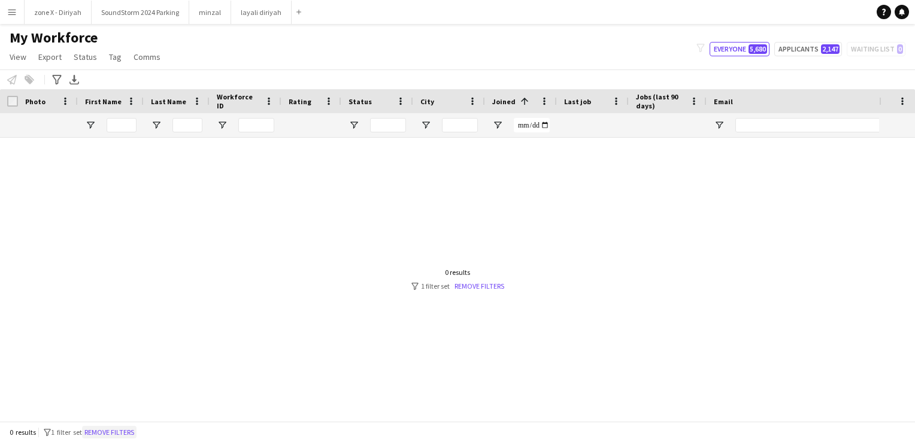
click at [115, 430] on button "Remove filters" at bounding box center [109, 432] width 54 height 13
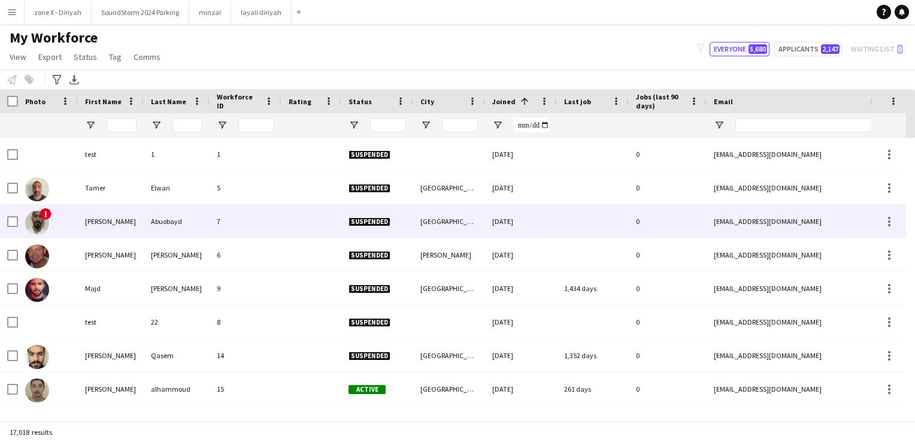
click at [47, 214] on span "!" at bounding box center [46, 214] width 12 height 12
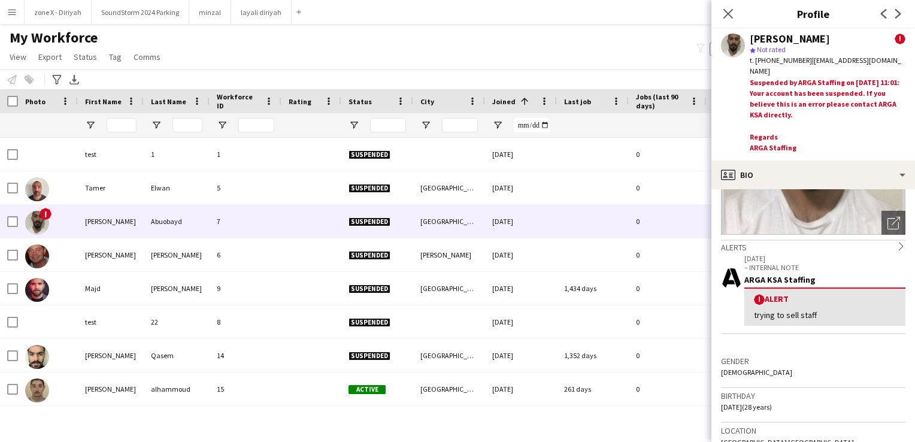
scroll to position [144, 0]
click at [728, 11] on icon "Close pop-in" at bounding box center [727, 13] width 11 height 11
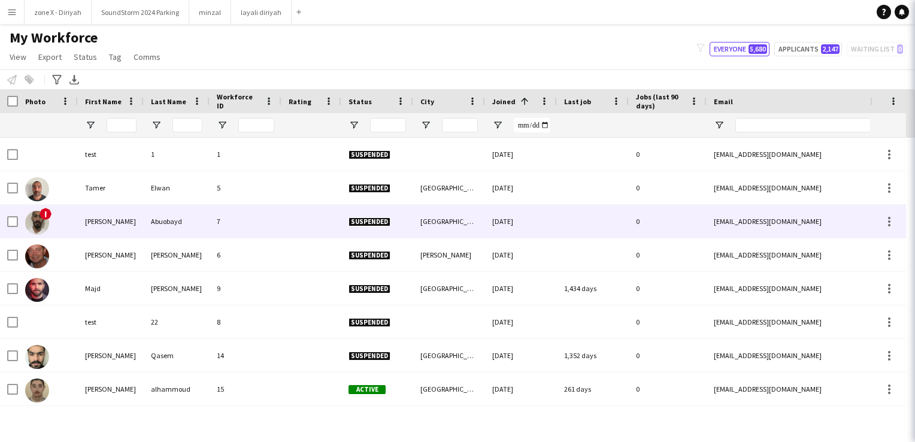
click at [905, 11] on icon "Close pop-in" at bounding box center [930, 13] width 11 height 11
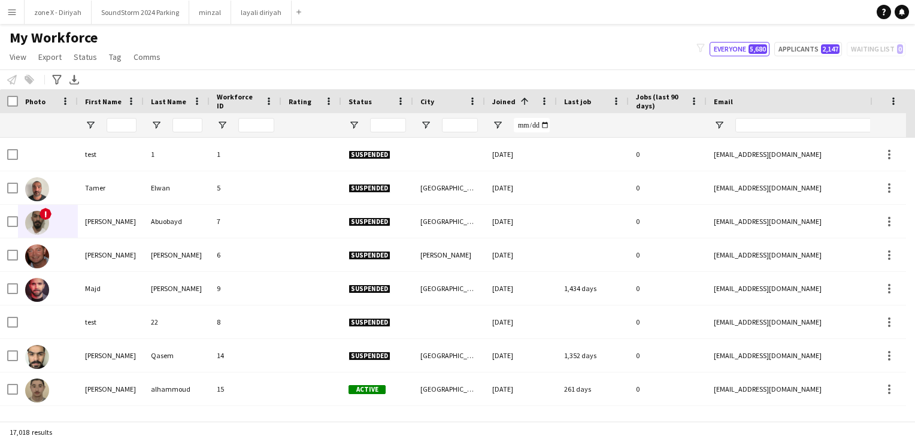
click at [288, 103] on span "Rating" at bounding box center [299, 101] width 23 height 9
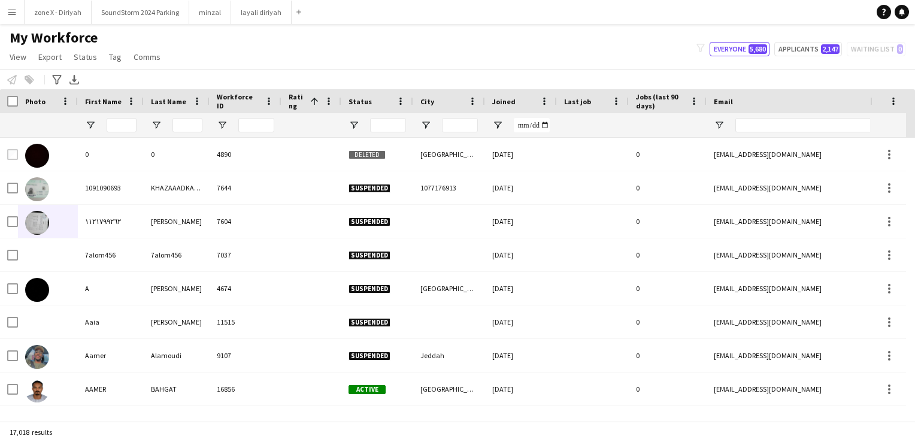
click at [288, 103] on span "Rating" at bounding box center [296, 101] width 17 height 18
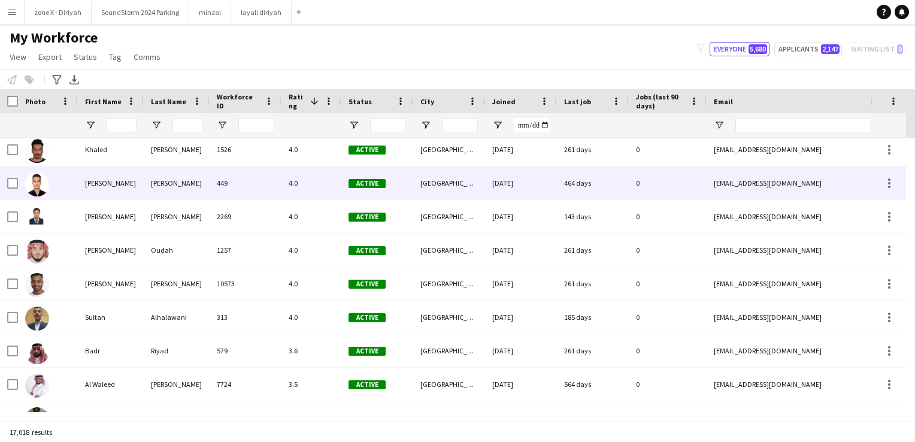
scroll to position [0, 0]
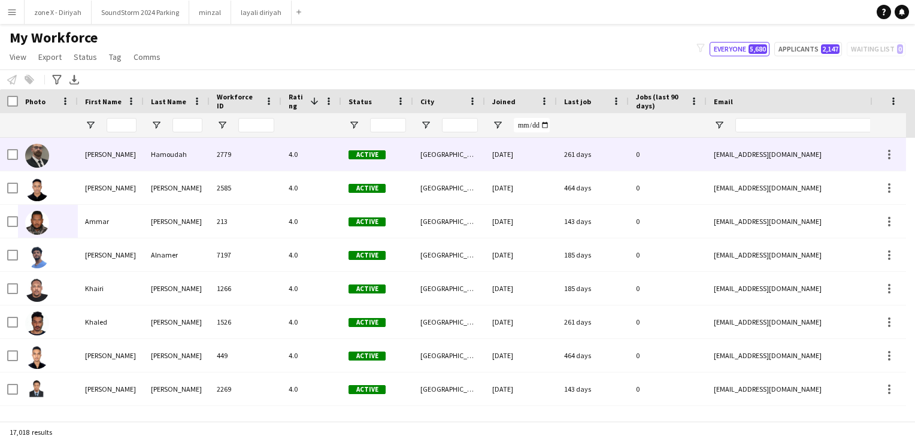
click at [313, 145] on div "4.0" at bounding box center [311, 154] width 60 height 33
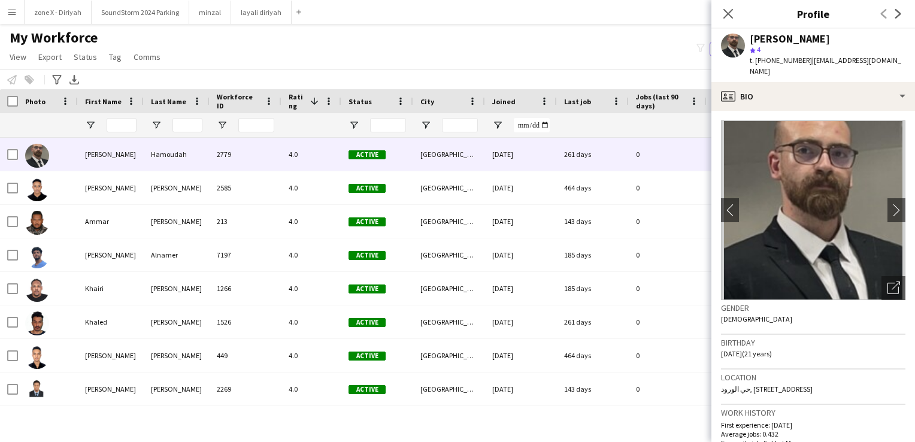
click at [839, 37] on div "[PERSON_NAME]" at bounding box center [827, 39] width 156 height 11
click at [764, 60] on span "t. [PHONE_NUMBER]" at bounding box center [780, 60] width 62 height 9
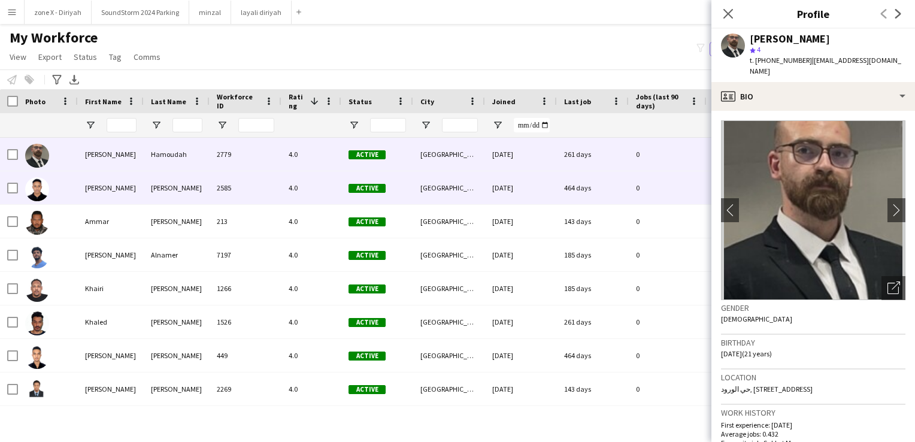
click at [405, 200] on div "Active" at bounding box center [377, 187] width 72 height 33
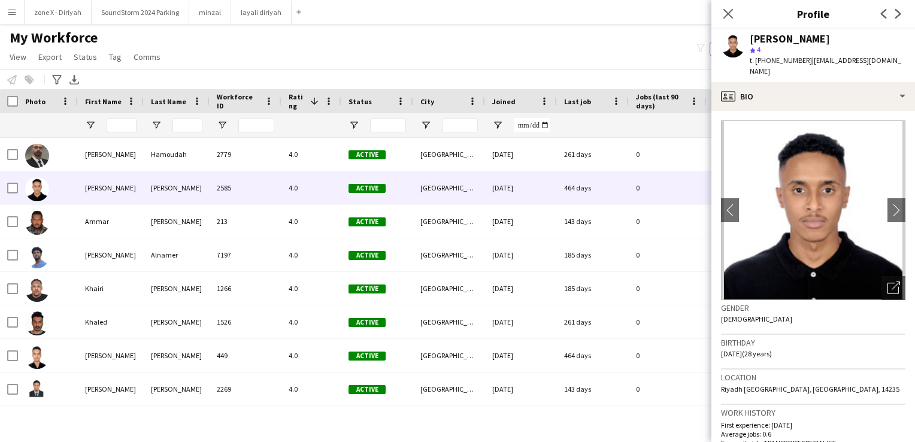
click at [800, 37] on div "[PERSON_NAME]" at bounding box center [789, 39] width 80 height 11
click at [786, 56] on span "t. [PHONE_NUMBER]" at bounding box center [780, 60] width 62 height 9
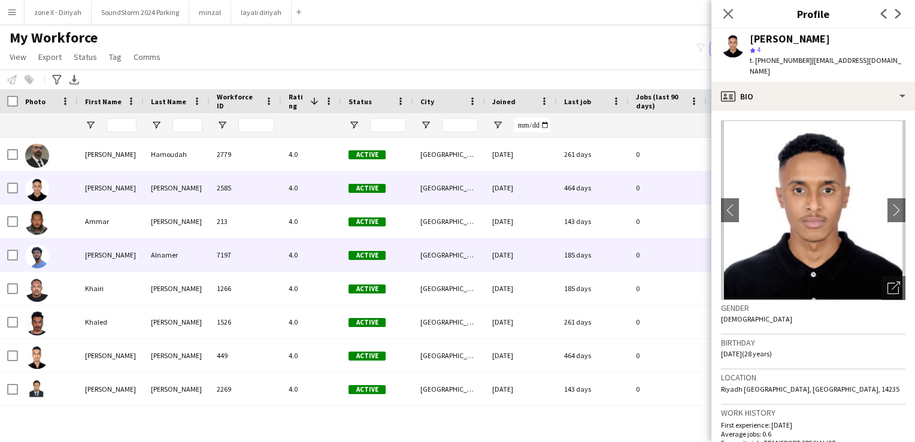
click at [410, 248] on div "Active" at bounding box center [377, 254] width 72 height 33
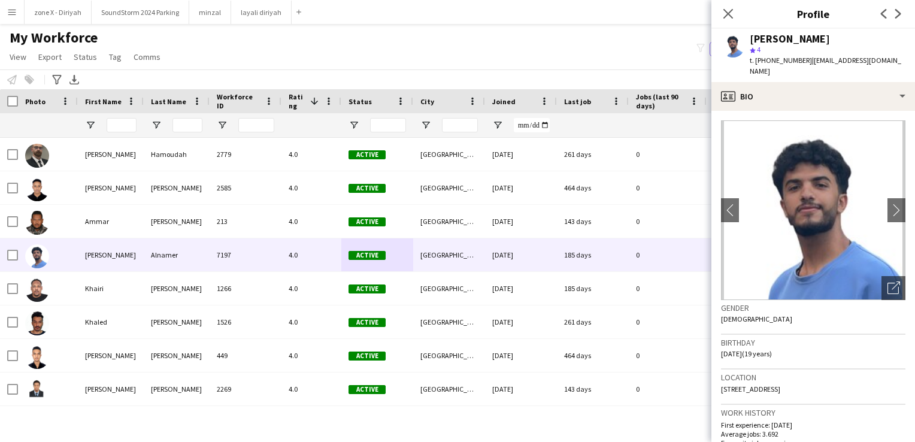
click at [812, 41] on div "[PERSON_NAME]" at bounding box center [789, 39] width 80 height 11
click at [780, 59] on span "t. [PHONE_NUMBER]" at bounding box center [780, 60] width 62 height 9
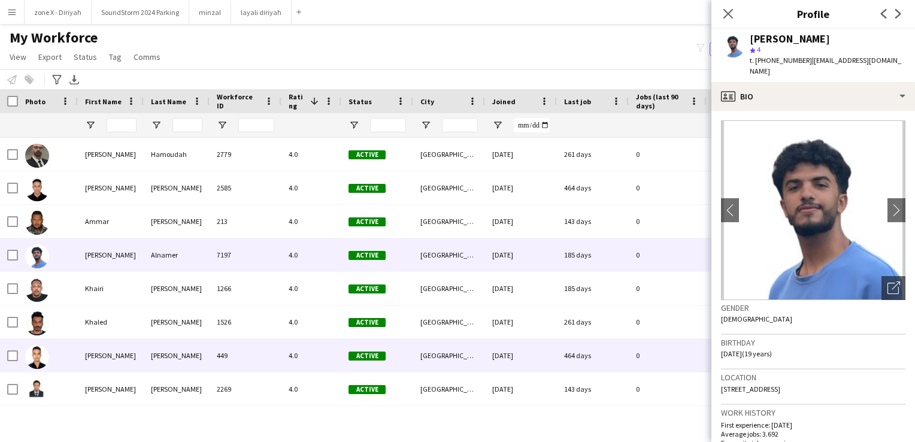
click at [530, 351] on div "[DATE]" at bounding box center [521, 355] width 72 height 33
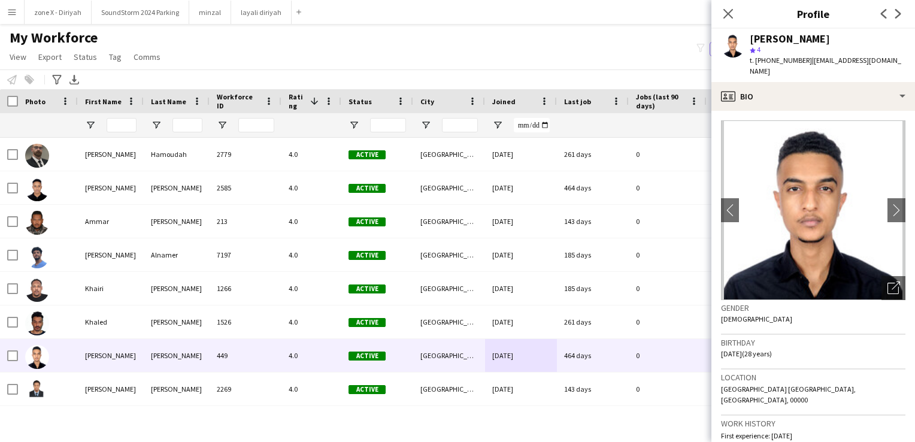
click at [836, 37] on div "[PERSON_NAME]" at bounding box center [827, 39] width 156 height 11
click at [783, 62] on span "t. [PHONE_NUMBER]" at bounding box center [780, 60] width 62 height 9
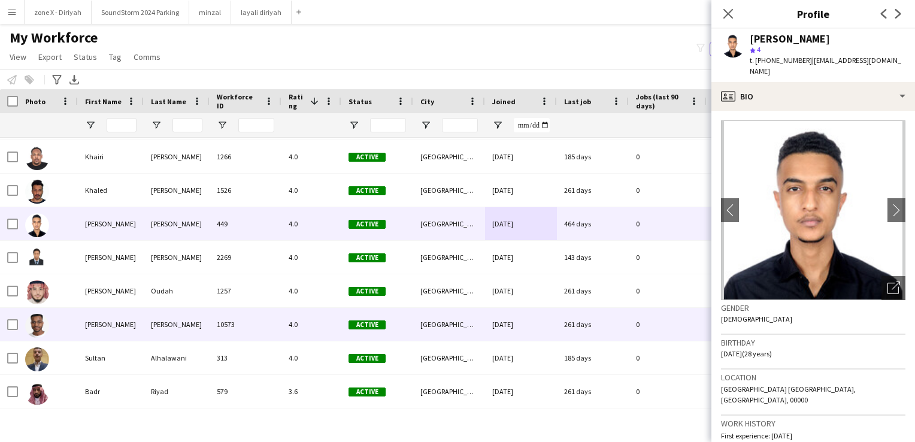
scroll to position [133, 0]
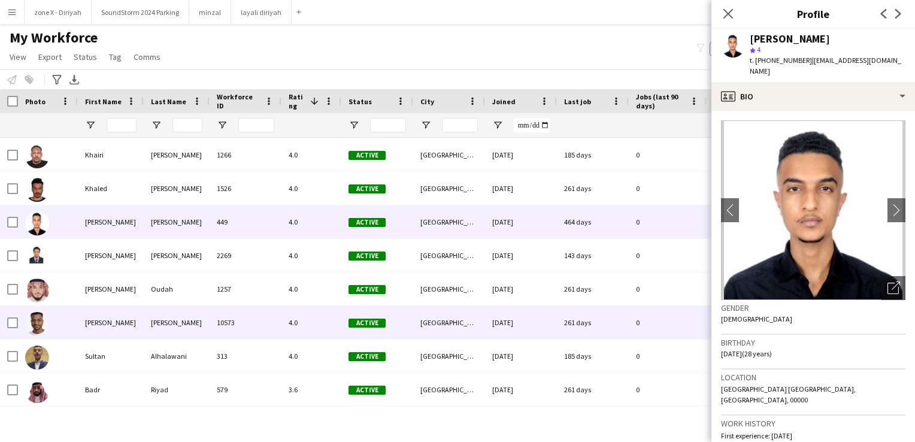
click at [494, 318] on div "[DATE]" at bounding box center [521, 322] width 72 height 33
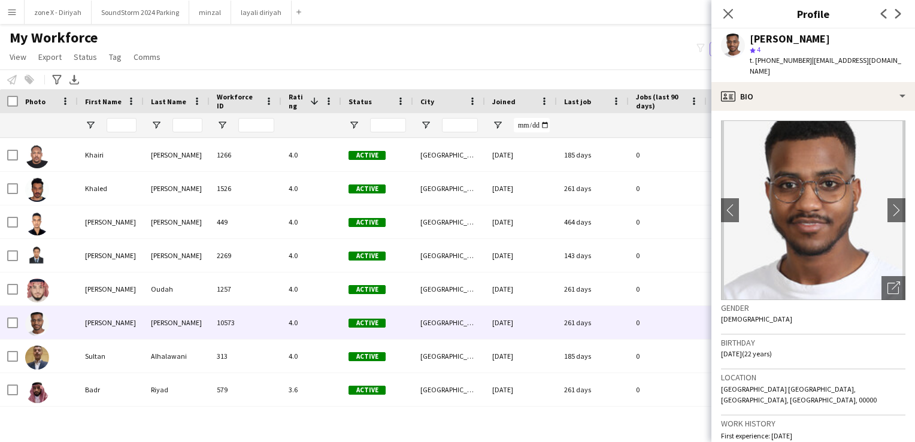
click at [815, 40] on div "[PERSON_NAME]" at bounding box center [789, 39] width 80 height 11
click at [792, 61] on span "t. [PHONE_NUMBER]" at bounding box center [780, 60] width 62 height 9
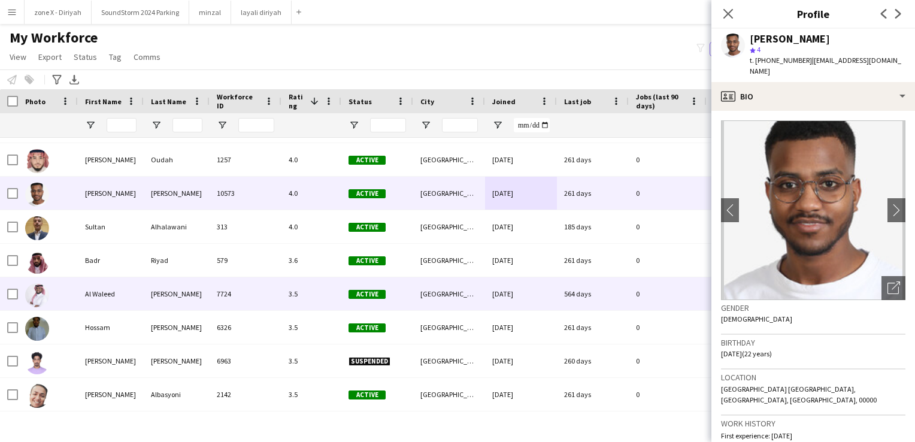
scroll to position [263, 0]
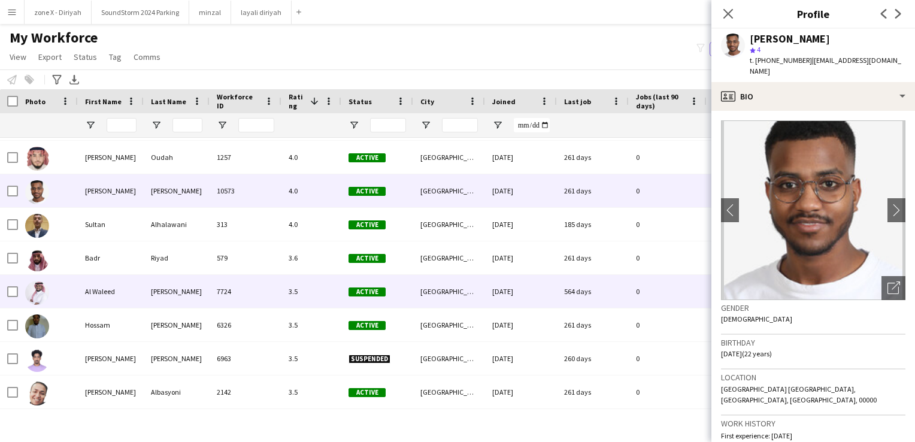
click at [508, 278] on div "[DATE]" at bounding box center [521, 291] width 72 height 33
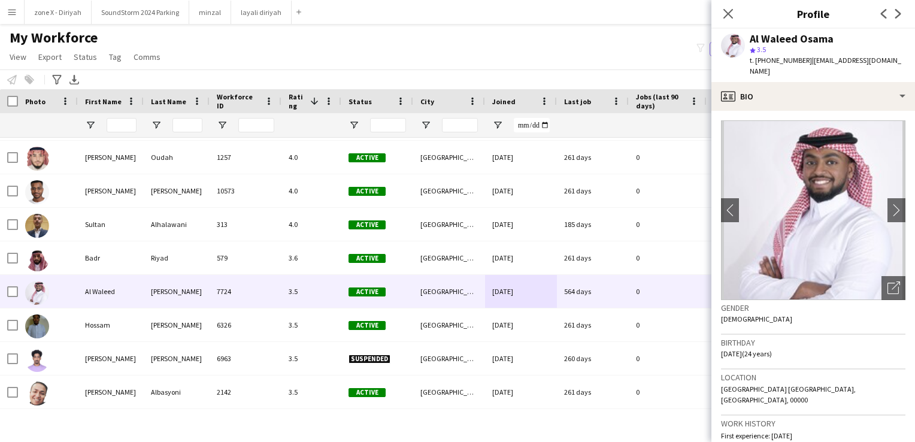
click at [830, 39] on div "Al Waleed Osama" at bounding box center [791, 39] width 84 height 11
click at [780, 59] on span "t. [PHONE_NUMBER]" at bounding box center [780, 60] width 62 height 9
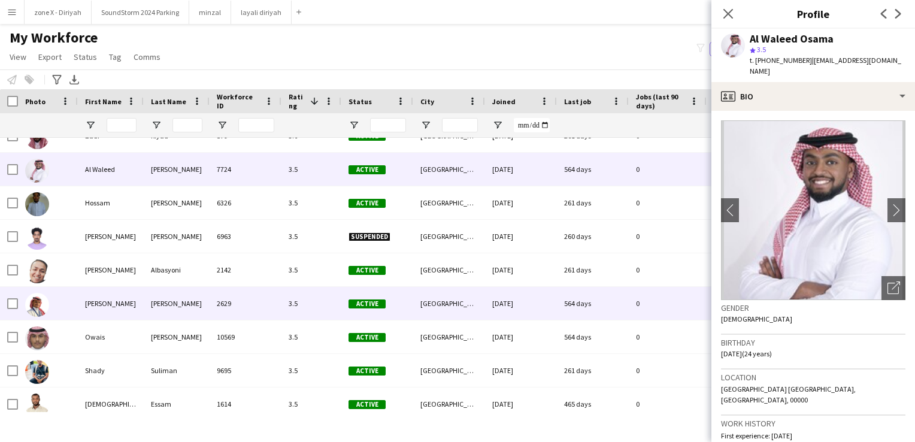
click at [515, 298] on div "[DATE]" at bounding box center [521, 303] width 72 height 33
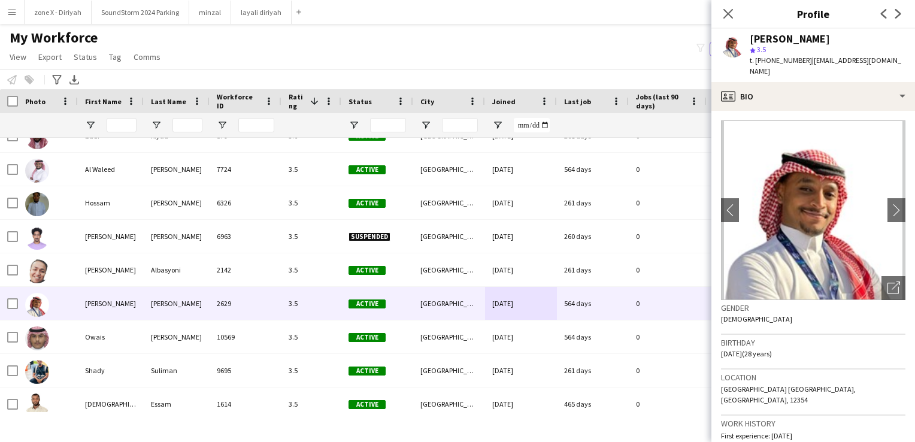
click at [798, 34] on div "[PERSON_NAME]" at bounding box center [827, 39] width 156 height 11
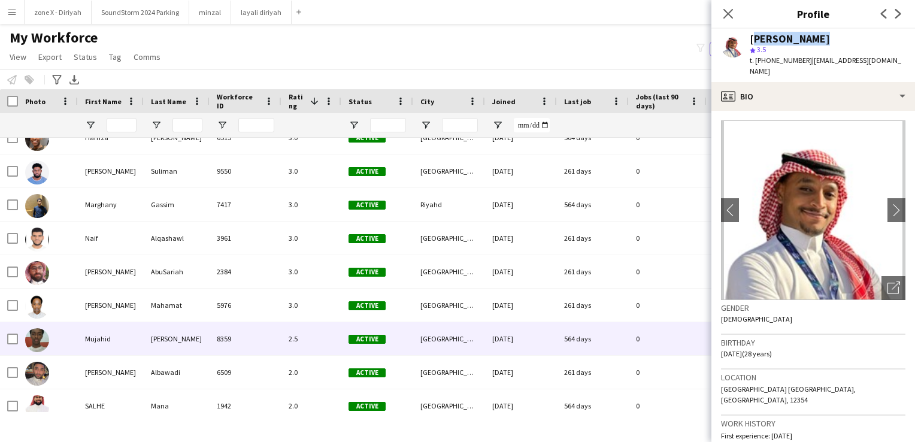
scroll to position [760, 0]
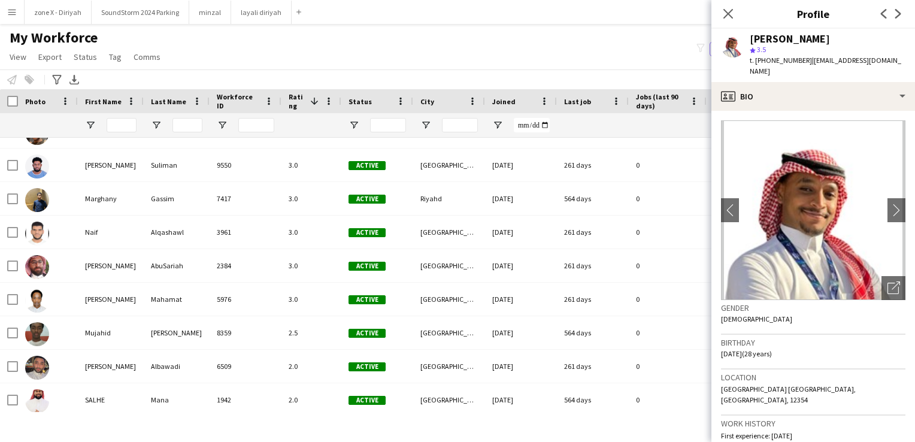
click at [780, 64] on span "t. [PHONE_NUMBER]" at bounding box center [780, 60] width 62 height 9
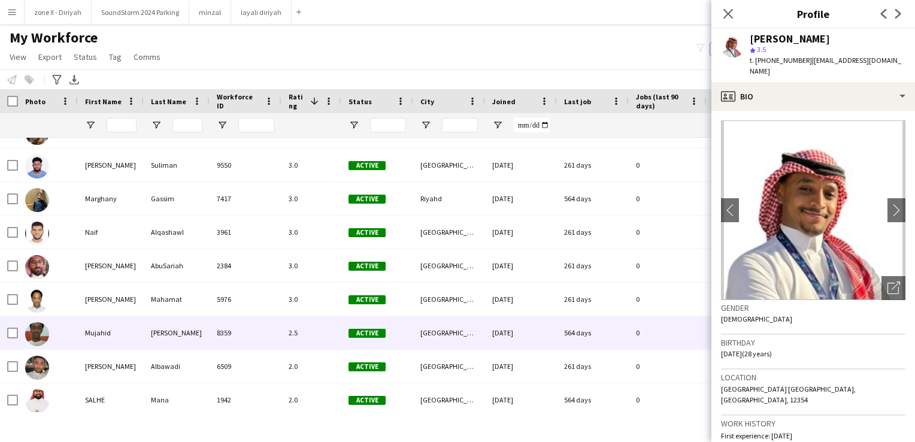
click at [514, 320] on div "[DATE]" at bounding box center [521, 332] width 72 height 33
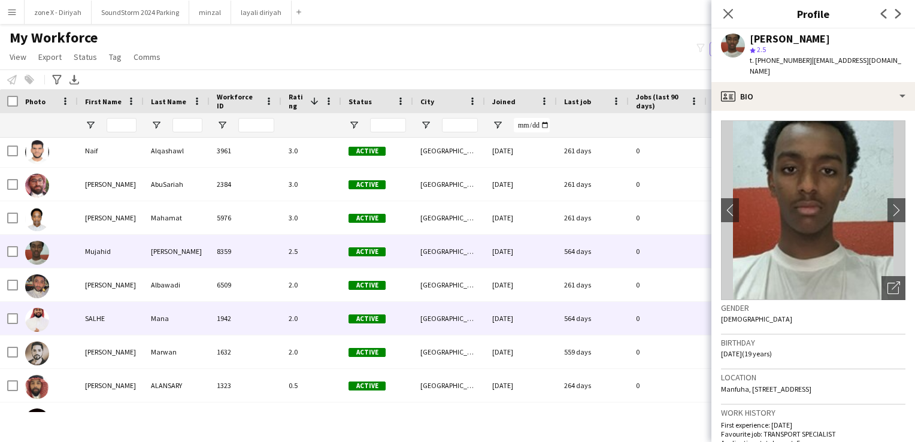
scroll to position [943, 0]
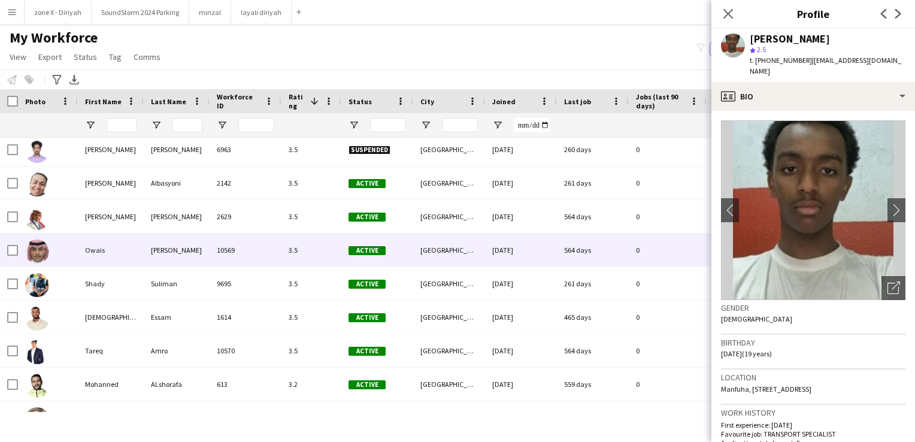
click at [527, 262] on div "[DATE]" at bounding box center [521, 249] width 72 height 33
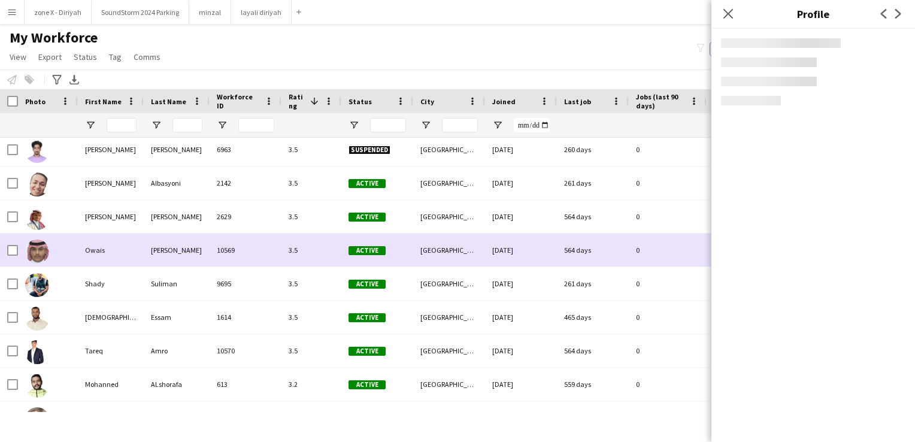
click at [527, 262] on div "[DATE]" at bounding box center [521, 249] width 72 height 33
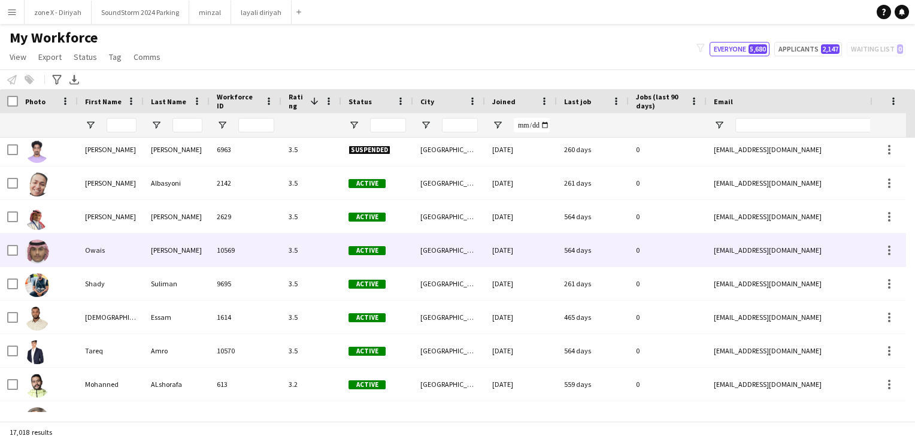
click at [527, 262] on div "[DATE]" at bounding box center [521, 249] width 72 height 33
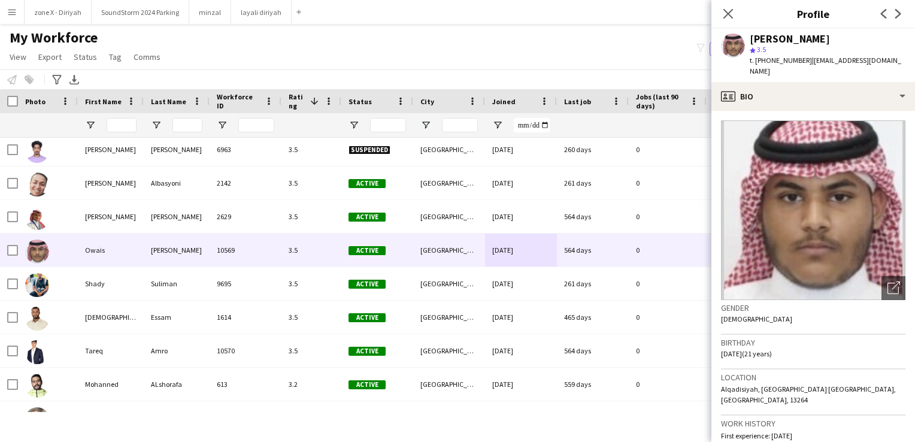
click at [818, 39] on div "[PERSON_NAME]" at bounding box center [827, 39] width 156 height 11
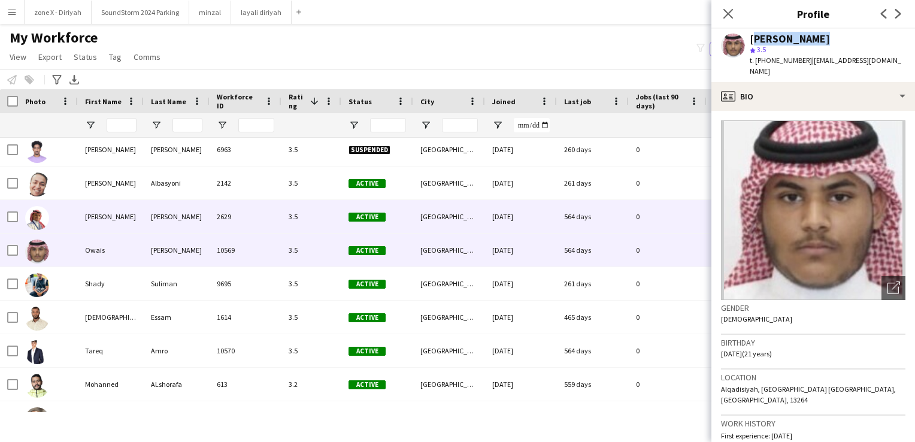
click at [606, 223] on div "564 days" at bounding box center [593, 216] width 72 height 33
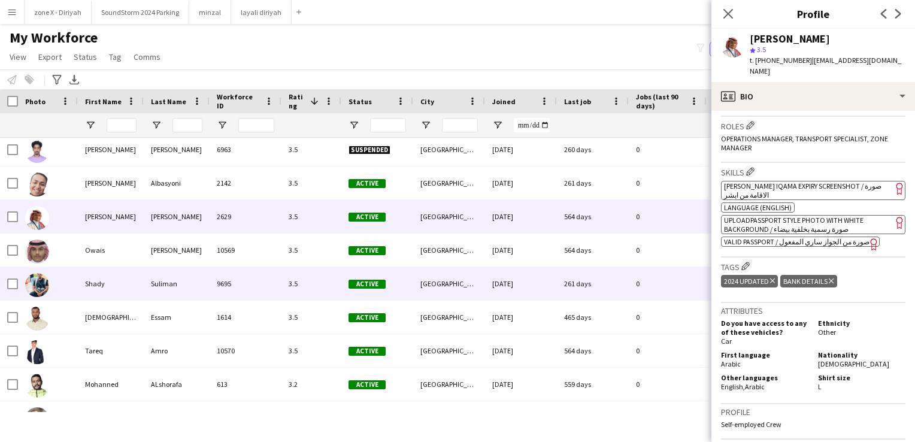
click at [654, 276] on div "0" at bounding box center [667, 283] width 78 height 33
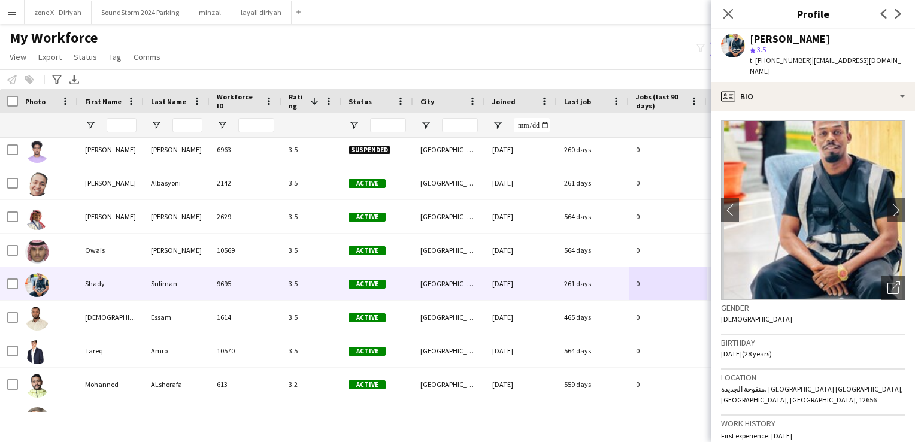
click at [820, 37] on div "[PERSON_NAME]" at bounding box center [789, 39] width 80 height 11
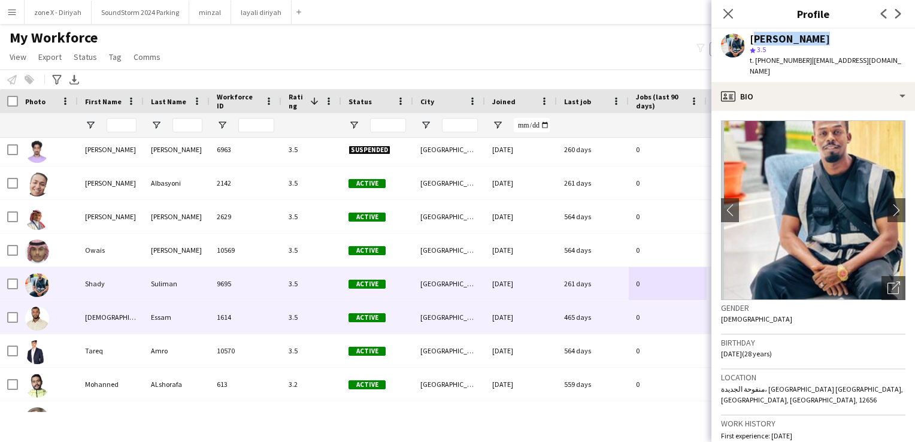
click at [652, 322] on div "0" at bounding box center [667, 316] width 78 height 33
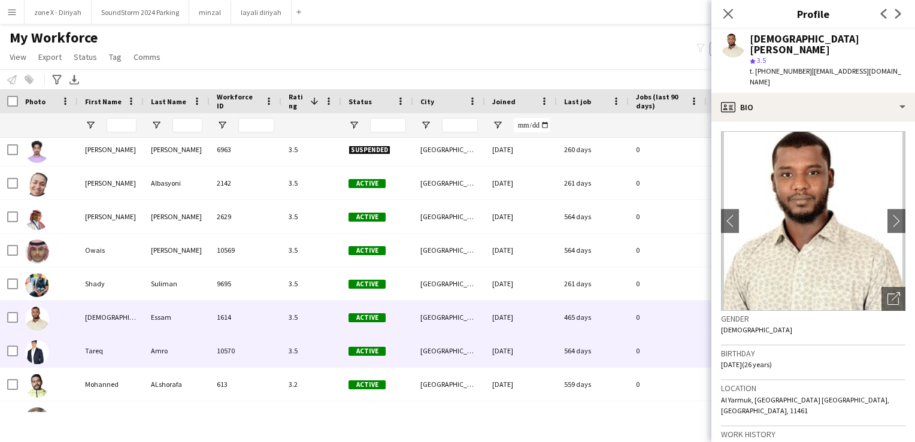
click at [630, 360] on div "0" at bounding box center [667, 350] width 78 height 33
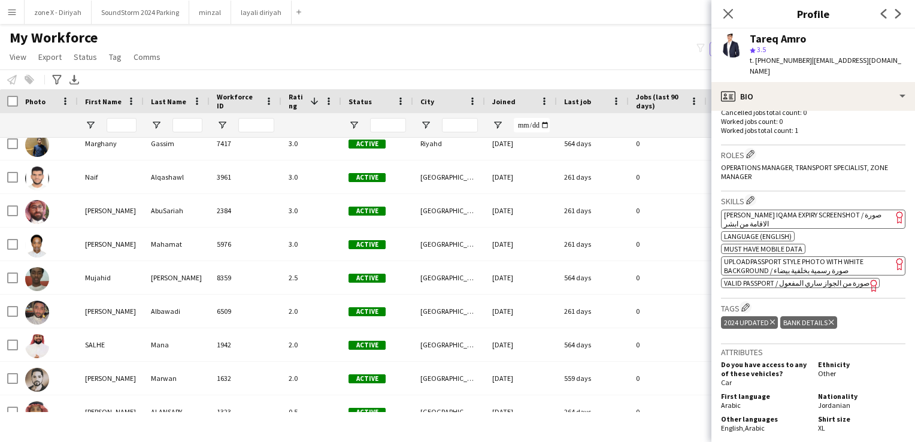
click at [801, 37] on div "Tareq Amro" at bounding box center [777, 39] width 56 height 11
click at [792, 61] on span "t. [PHONE_NUMBER]" at bounding box center [780, 60] width 62 height 9
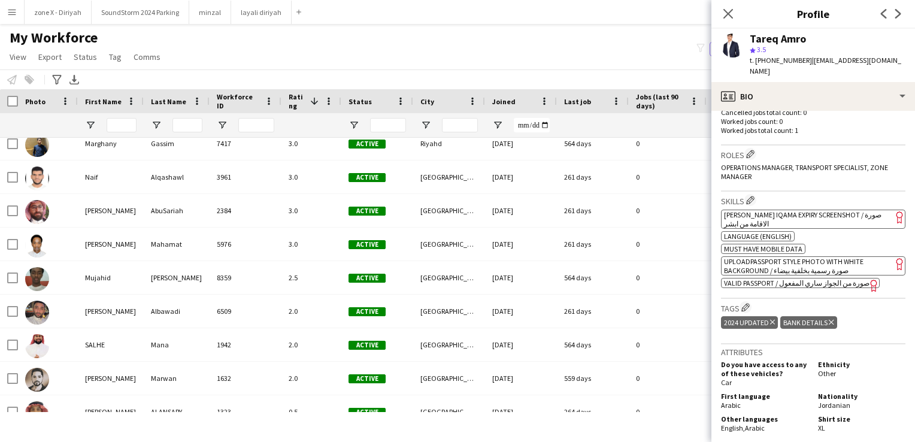
click at [792, 61] on span "t. [PHONE_NUMBER]" at bounding box center [780, 60] width 62 height 9
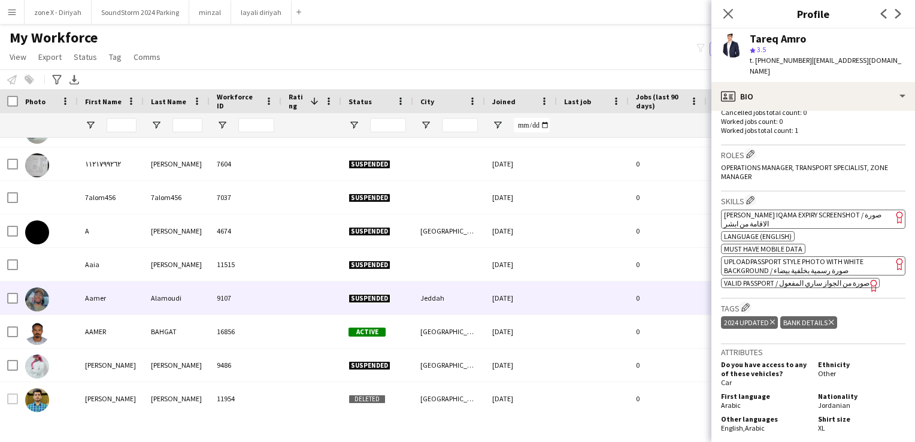
scroll to position [1129, 0]
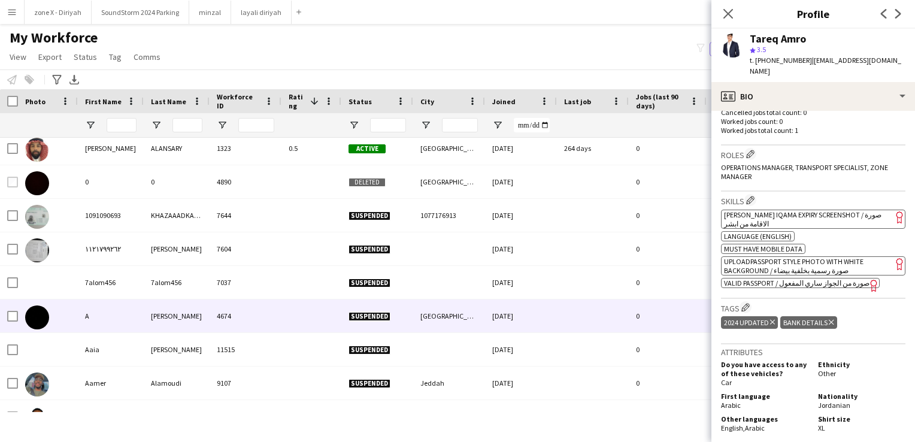
click at [535, 305] on div "[DATE]" at bounding box center [521, 315] width 72 height 33
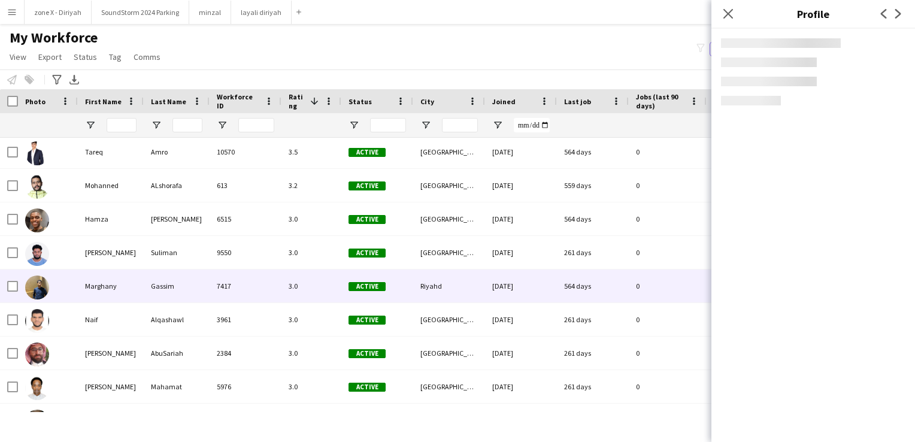
scroll to position [663, 0]
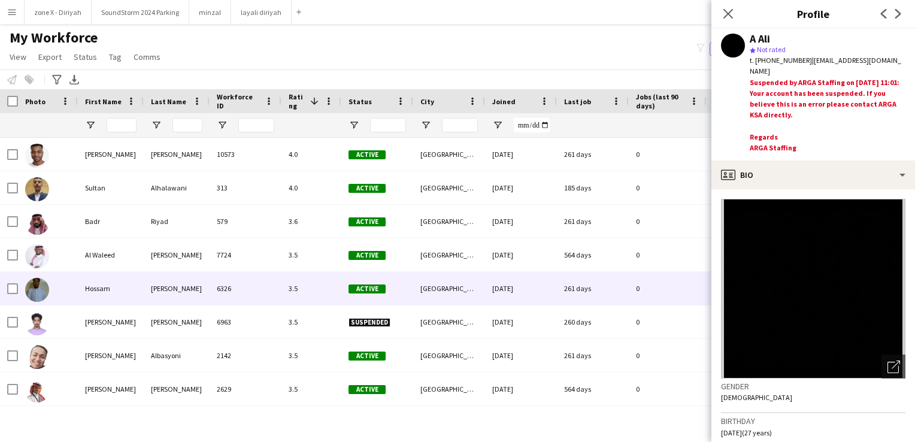
click at [535, 305] on div "[PERSON_NAME] 6326 3.5 Active [GEOGRAPHIC_DATA] [DATE] 261 days 0 [EMAIL_ADDRES…" at bounding box center [678, 289] width 1357 height 34
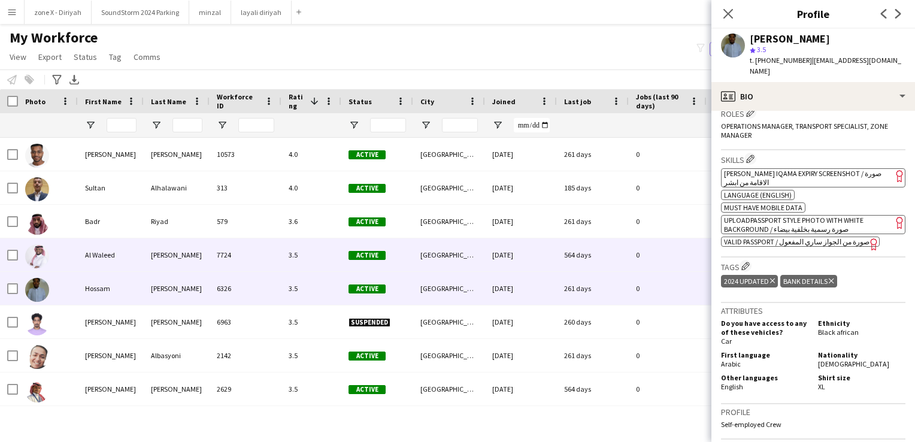
click at [639, 257] on div "0" at bounding box center [667, 254] width 78 height 33
